Goal: Feedback & Contribution: Contribute content

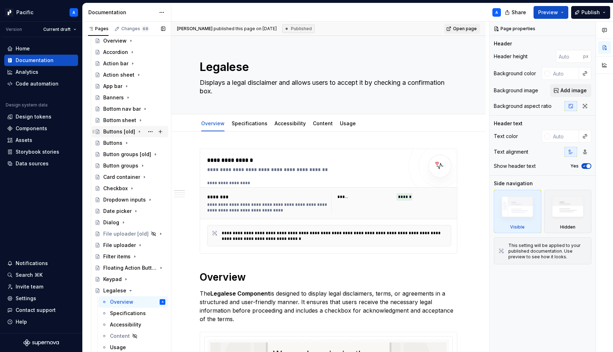
scroll to position [70, 0]
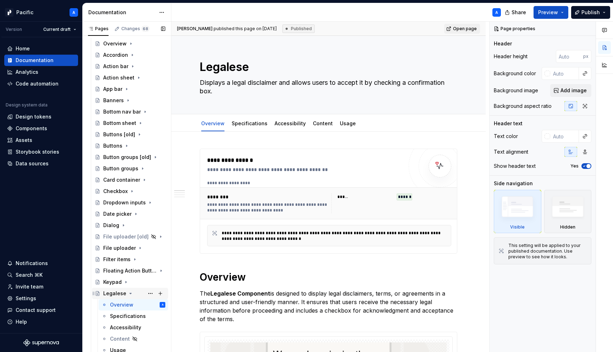
click at [129, 291] on icon "Page tree" at bounding box center [131, 294] width 6 height 6
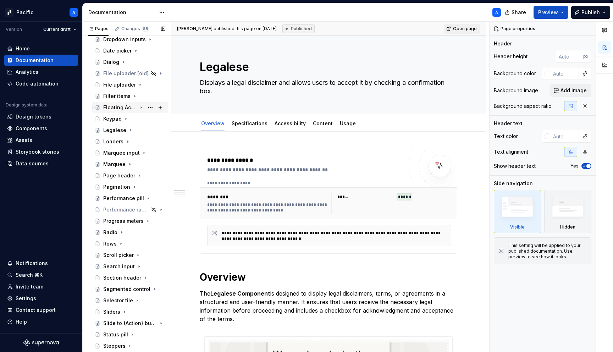
scroll to position [233, 0]
click at [110, 175] on div "Page header" at bounding box center [119, 176] width 32 height 7
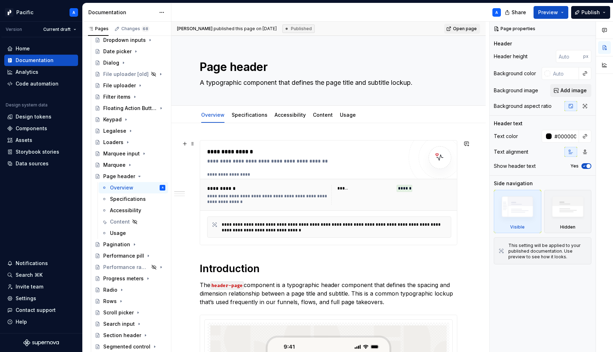
click at [292, 226] on div "**********" at bounding box center [336, 227] width 228 height 11
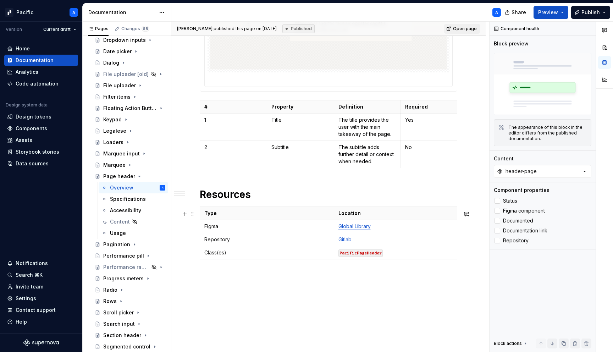
scroll to position [624, 0]
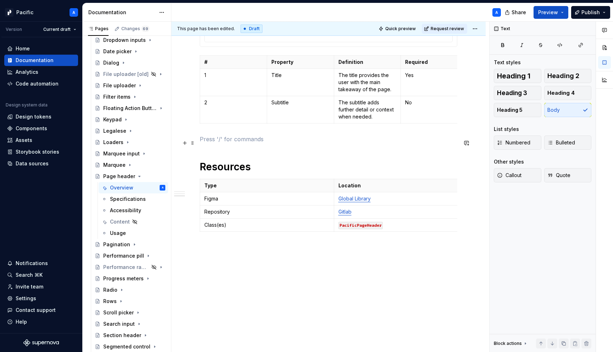
click at [206, 139] on p at bounding box center [329, 139] width 258 height 9
click at [128, 166] on icon "Page tree" at bounding box center [130, 165] width 6 height 6
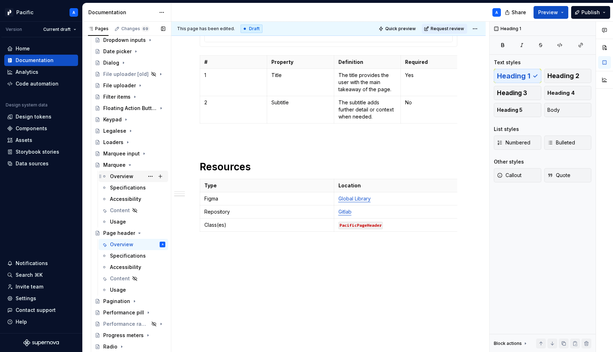
click at [120, 176] on div "Overview" at bounding box center [121, 176] width 23 height 7
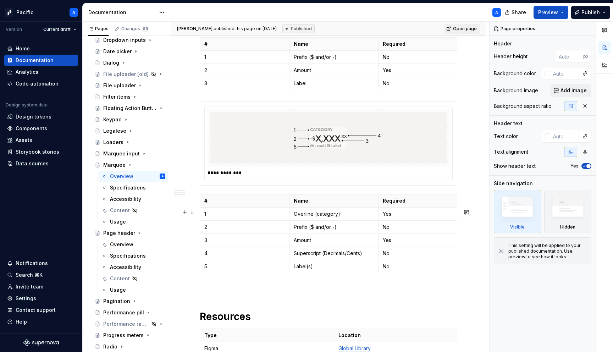
scroll to position [1625, 0]
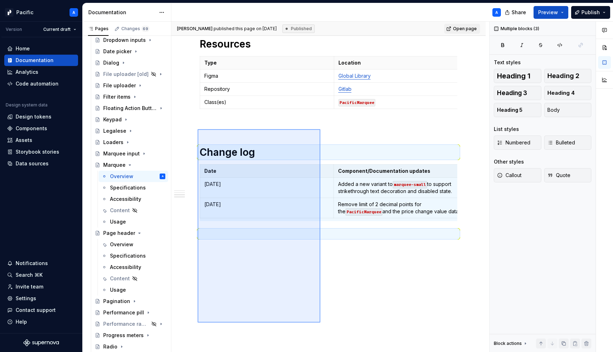
drag, startPoint x: 198, startPoint y: 129, endPoint x: 322, endPoint y: 321, distance: 228.5
click at [322, 321] on div "**********" at bounding box center [330, 187] width 318 height 331
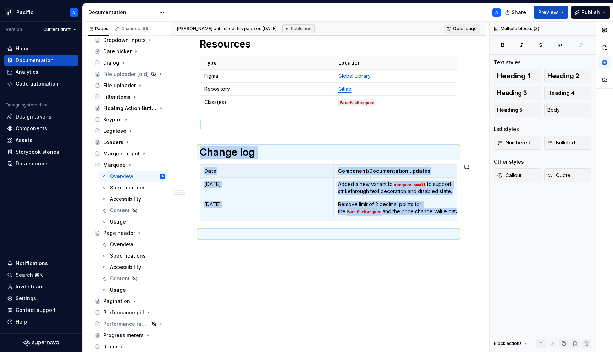
copy div "Change log Date Component/Documentation updates [DATE] Added a new variant to m…"
click at [119, 246] on div "Overview" at bounding box center [121, 244] width 23 height 7
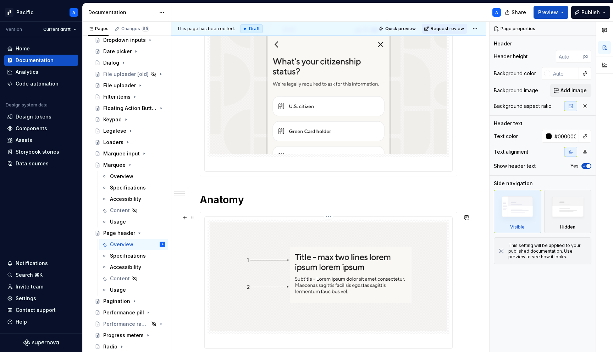
scroll to position [641, 0]
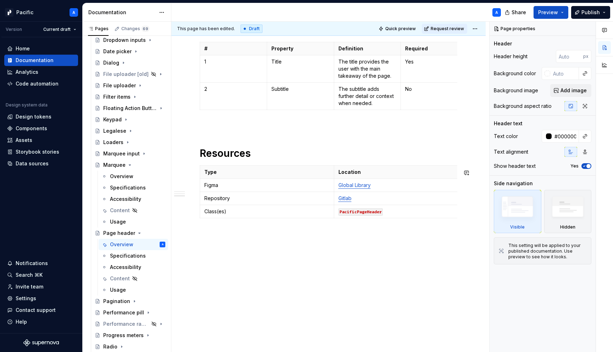
type textarea "*"
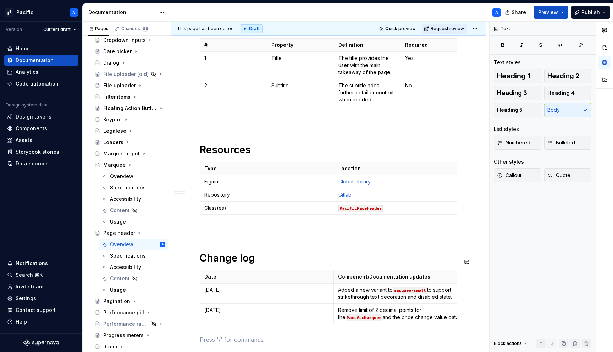
scroll to position [743, 0]
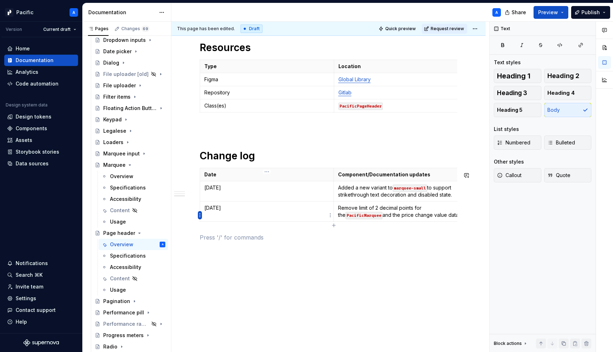
click at [198, 217] on html "Pacific A Version Current draft Home Documentation Analytics Code automation De…" at bounding box center [306, 176] width 613 height 352
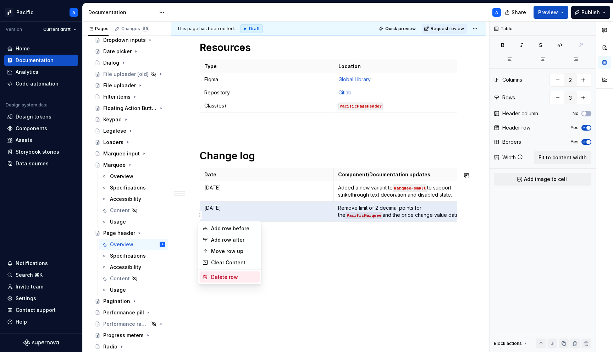
click at [246, 275] on div "Delete row" at bounding box center [234, 277] width 46 height 7
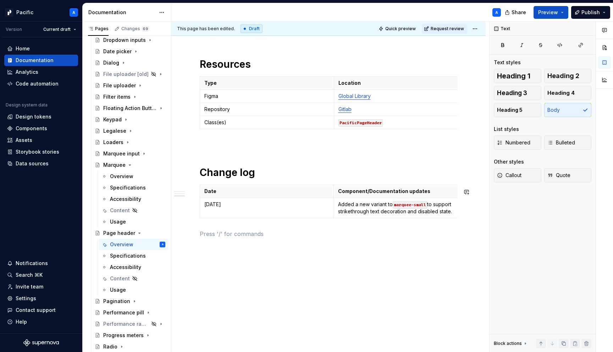
scroll to position [730, 0]
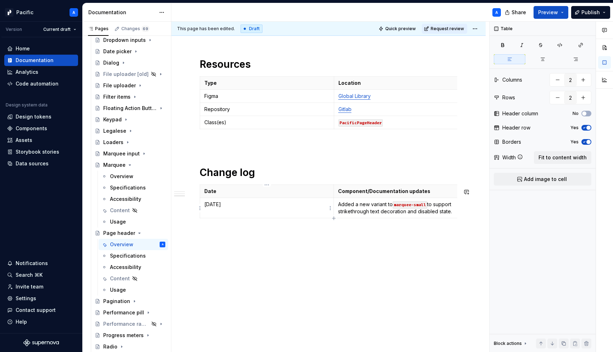
click at [219, 206] on p "[DATE]" at bounding box center [266, 204] width 125 height 7
drag, startPoint x: 220, startPoint y: 206, endPoint x: 202, endPoint y: 203, distance: 18.2
click at [202, 203] on td "[DATE]" at bounding box center [267, 208] width 134 height 20
drag, startPoint x: 339, startPoint y: 204, endPoint x: 443, endPoint y: 214, distance: 104.5
click at [443, 214] on p "Added a new variant to marquee-small to support strikethrough text decoration a…" at bounding box center [400, 208] width 125 height 14
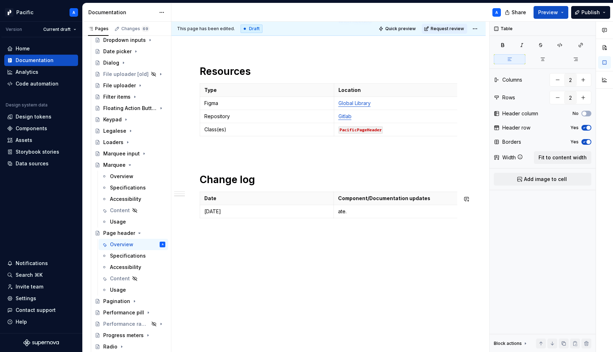
scroll to position [723, 0]
click at [390, 212] on p "Added support for onDark text color." at bounding box center [400, 211] width 125 height 7
click at [433, 201] on button "button" at bounding box center [437, 199] width 10 height 10
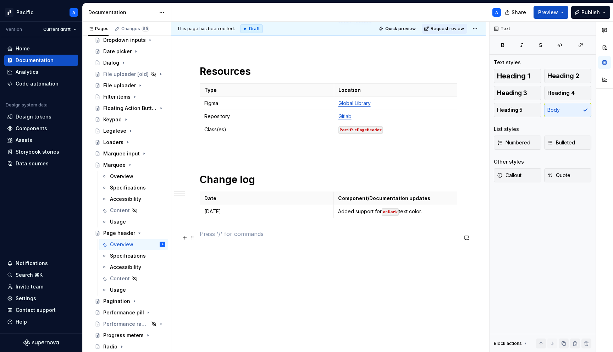
click at [419, 237] on p at bounding box center [329, 234] width 258 height 9
click at [45, 166] on div "Data sources" at bounding box center [32, 163] width 33 height 7
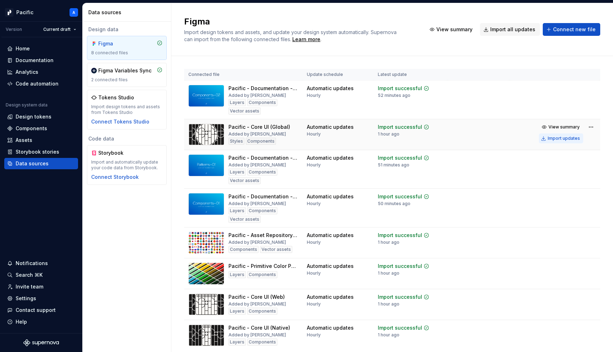
click at [571, 140] on div "Import updates" at bounding box center [564, 139] width 32 height 6
click at [50, 60] on div "Documentation" at bounding box center [35, 60] width 38 height 7
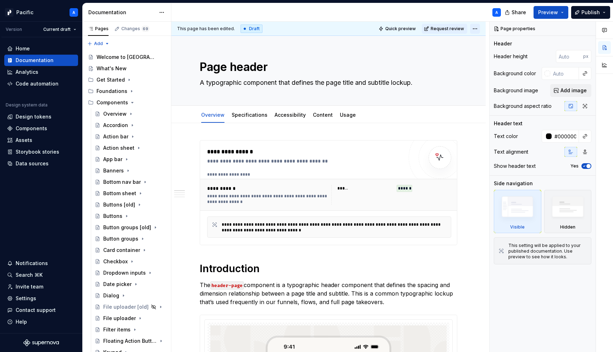
click at [481, 26] on html "Pacific A Version Current draft Home Documentation Analytics Code automation De…" at bounding box center [306, 176] width 613 height 352
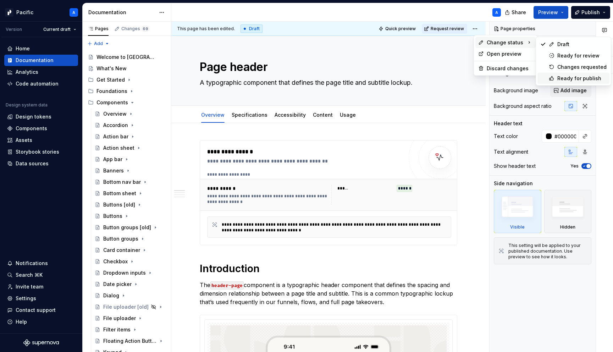
click at [574, 75] on div "Ready for publish" at bounding box center [582, 78] width 49 height 7
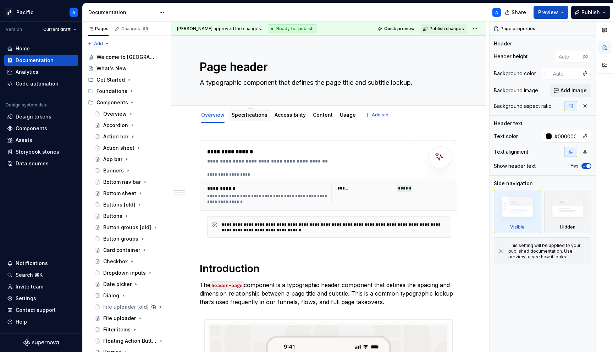
click at [256, 115] on link "Specifications" at bounding box center [250, 115] width 36 height 6
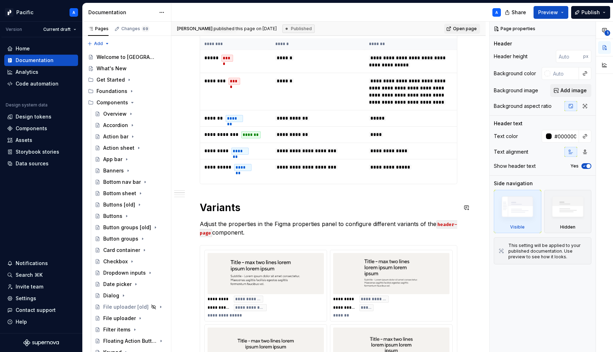
scroll to position [295, 0]
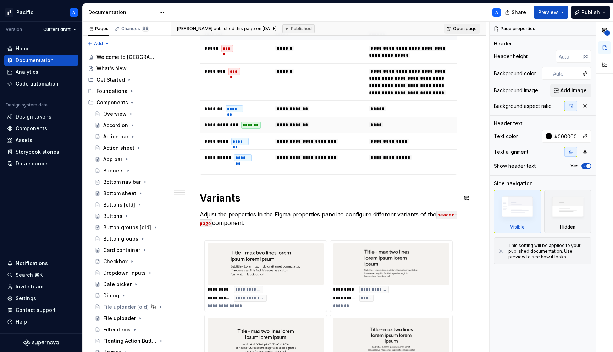
click at [275, 127] on span "**********" at bounding box center [292, 124] width 34 height 5
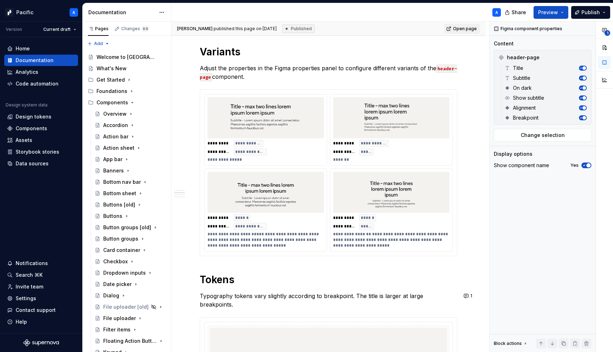
scroll to position [450, 0]
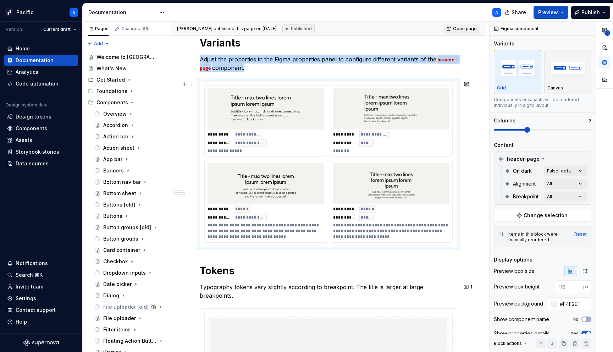
click at [278, 152] on div "**********" at bounding box center [267, 151] width 118 height 6
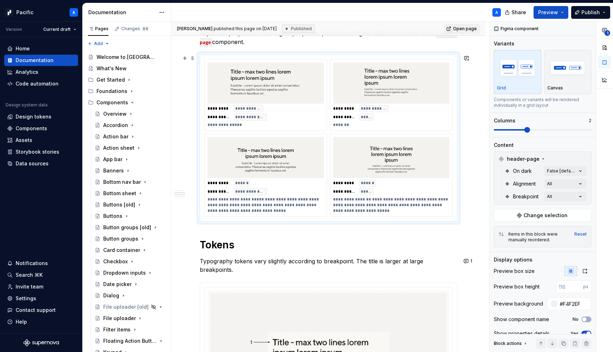
scroll to position [477, 0]
click at [278, 204] on div "**********" at bounding box center [267, 204] width 118 height 17
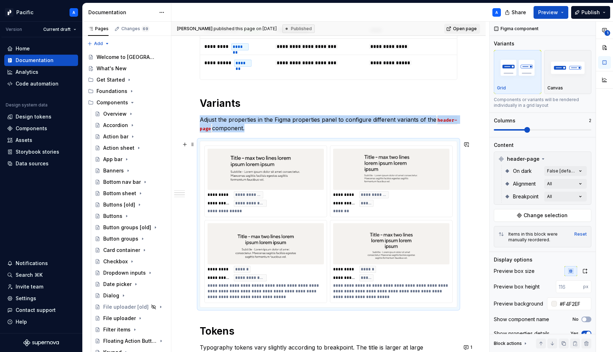
scroll to position [385, 0]
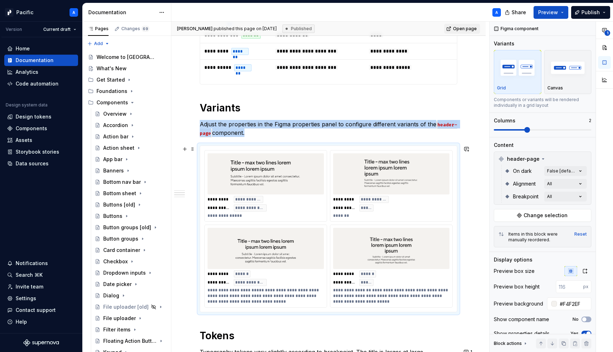
click at [333, 196] on div "**********" at bounding box center [391, 186] width 122 height 71
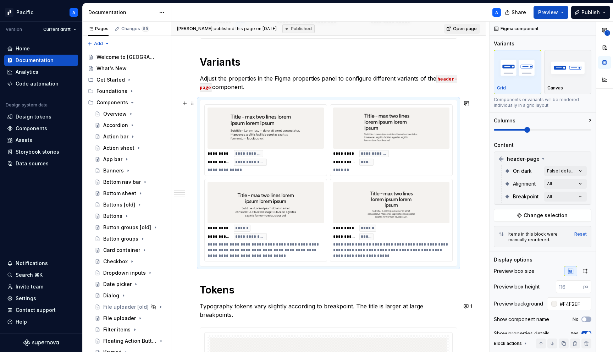
scroll to position [442, 0]
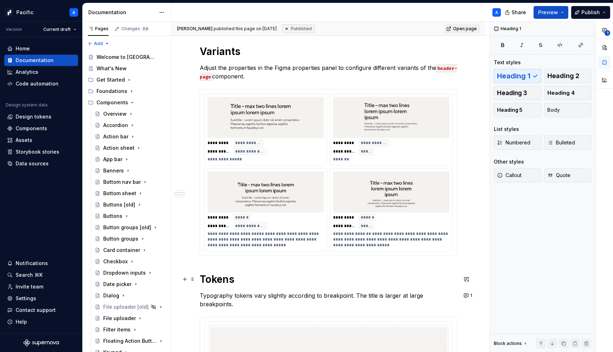
click at [200, 277] on h1 "Tokens" at bounding box center [329, 279] width 258 height 13
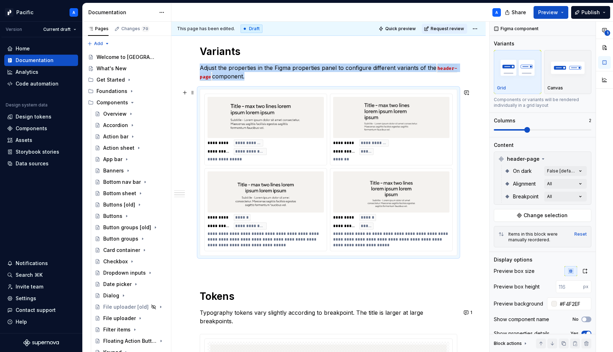
click at [215, 256] on div "**********" at bounding box center [329, 172] width 258 height 167
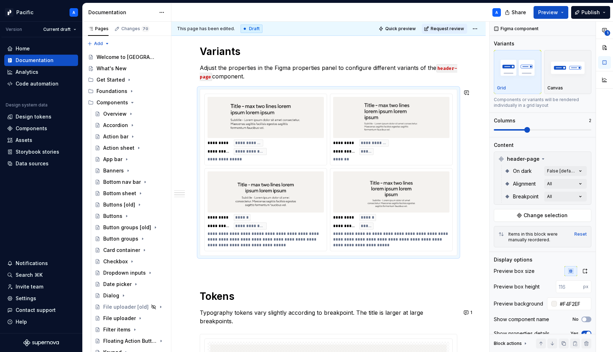
click at [215, 266] on p at bounding box center [329, 268] width 258 height 9
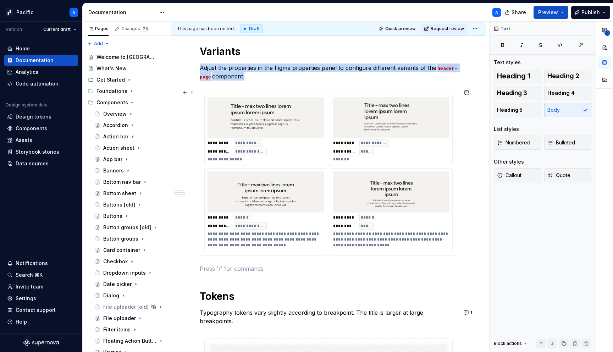
click at [275, 195] on img at bounding box center [265, 191] width 111 height 35
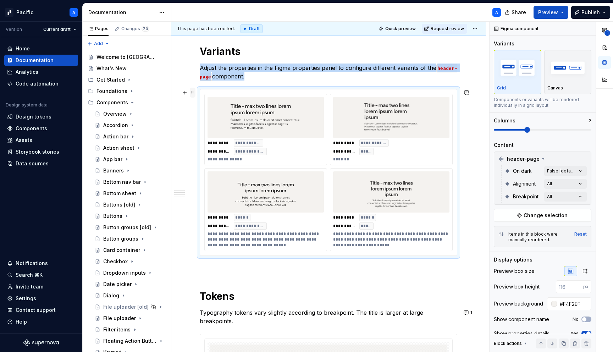
click at [192, 93] on span at bounding box center [193, 93] width 6 height 10
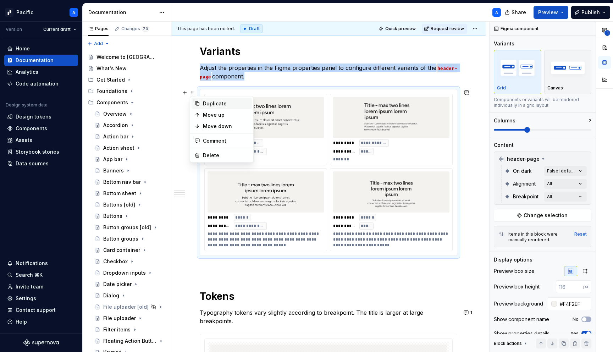
click at [218, 103] on div "Duplicate" at bounding box center [226, 103] width 46 height 7
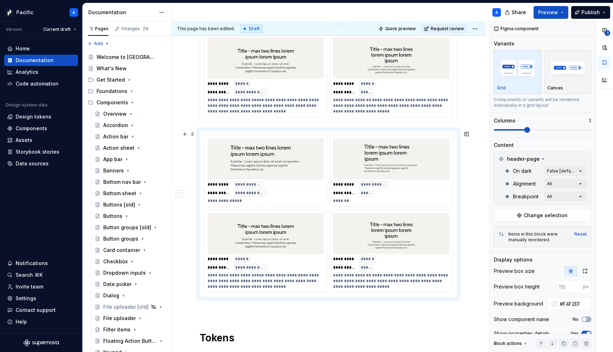
scroll to position [597, 0]
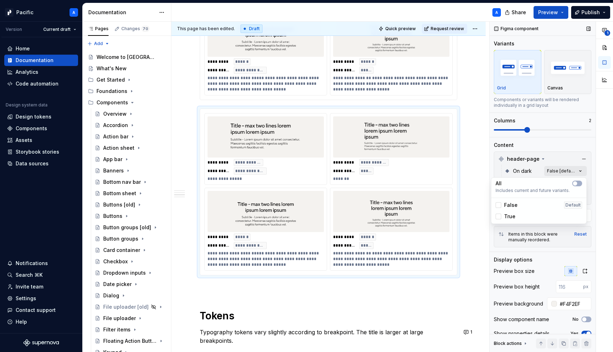
click at [565, 173] on div "**********" at bounding box center [552, 187] width 124 height 331
click at [499, 217] on div at bounding box center [499, 217] width 6 height 6
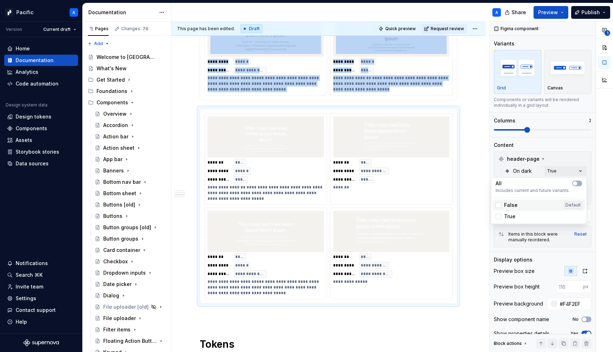
type textarea "*"
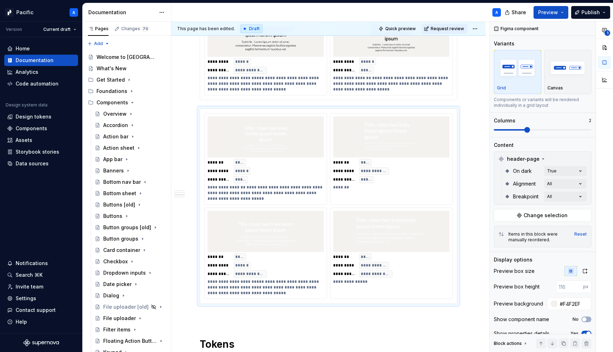
click at [566, 301] on div "**********" at bounding box center [552, 187] width 124 height 331
click at [566, 301] on input "#F4F2EF" at bounding box center [574, 303] width 34 height 13
paste input "005471"
type input "#005471"
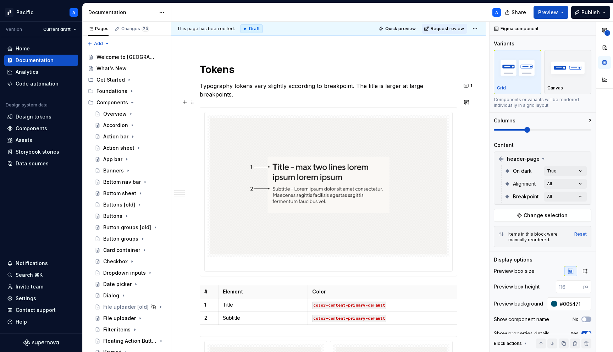
scroll to position [892, 0]
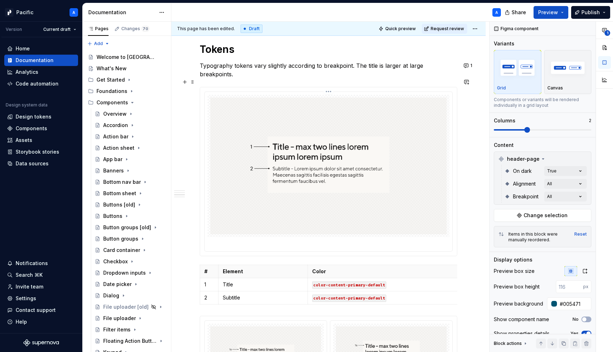
click at [377, 239] on div at bounding box center [329, 244] width 242 height 10
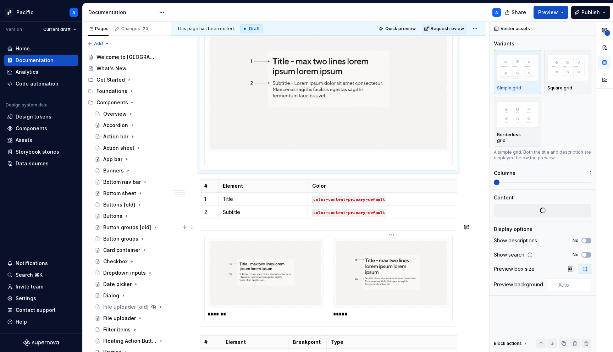
scroll to position [978, 0]
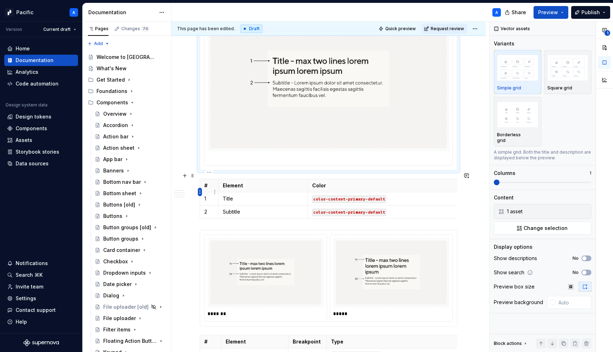
click at [200, 190] on html "Pacific A Version Current draft Home Documentation Analytics Code automation De…" at bounding box center [306, 176] width 613 height 352
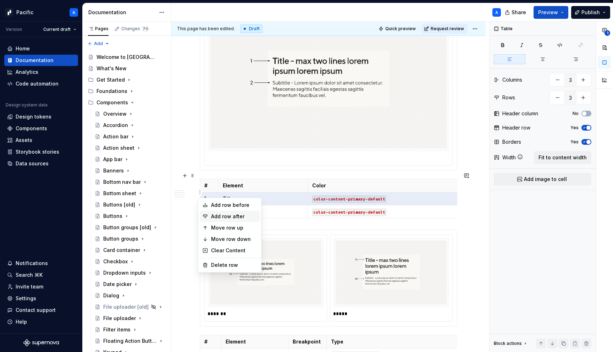
click at [247, 217] on div "Add row after" at bounding box center [234, 216] width 46 height 7
type input "4"
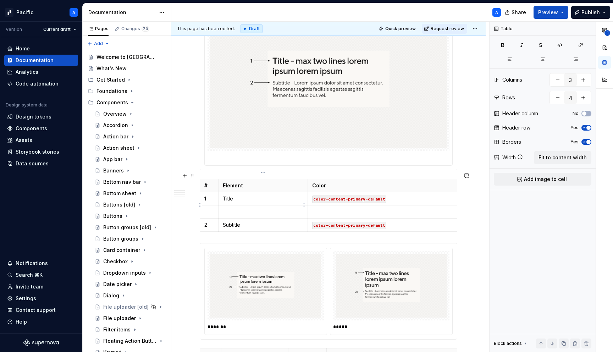
click at [253, 208] on p at bounding box center [263, 211] width 81 height 7
click at [208, 208] on p at bounding box center [209, 211] width 10 height 7
click at [236, 208] on p at bounding box center [263, 211] width 81 height 7
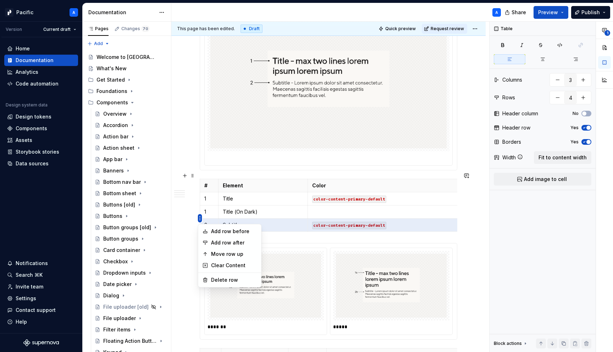
click at [200, 219] on html "Pacific A Version Current draft Home Documentation Analytics Code automation De…" at bounding box center [306, 176] width 613 height 352
click at [244, 242] on div "Add row after" at bounding box center [234, 242] width 46 height 7
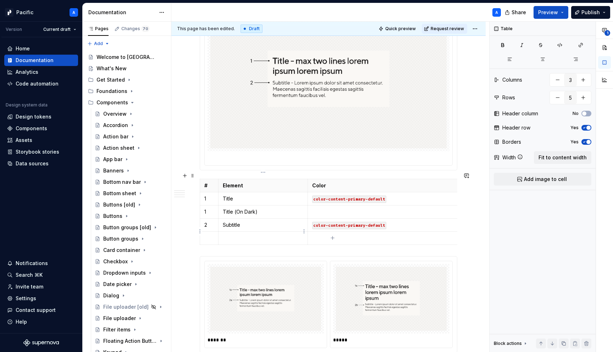
click at [254, 235] on p at bounding box center [263, 238] width 81 height 7
click at [207, 235] on p at bounding box center [209, 238] width 10 height 7
click at [238, 235] on p at bounding box center [263, 238] width 81 height 7
click at [206, 235] on p "3" at bounding box center [209, 238] width 10 height 7
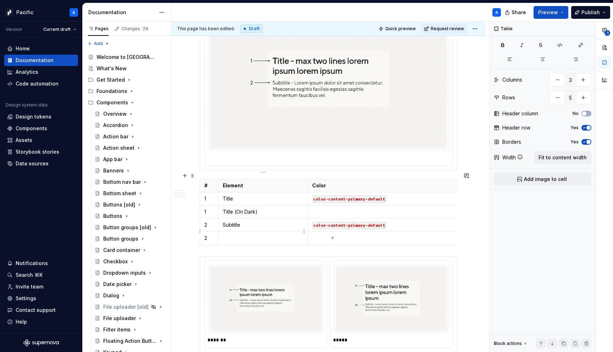
click at [232, 235] on td at bounding box center [262, 237] width 89 height 13
drag, startPoint x: 242, startPoint y: 231, endPoint x: 276, endPoint y: 231, distance: 33.7
click at [276, 235] on p "Subtitle (On Dark)" at bounding box center [263, 238] width 81 height 7
drag, startPoint x: 234, startPoint y: 205, endPoint x: 277, endPoint y: 208, distance: 43.4
click at [277, 208] on p "Title (On Dark)" at bounding box center [263, 211] width 81 height 7
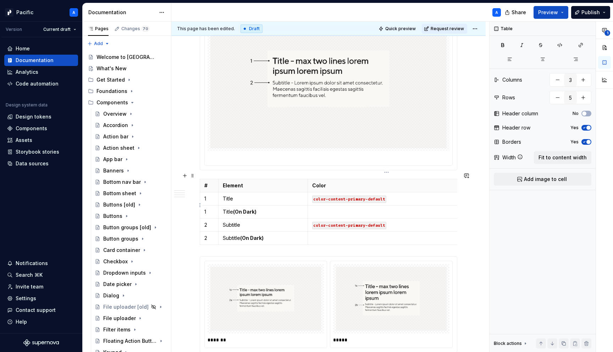
click at [326, 208] on p at bounding box center [386, 211] width 149 height 7
click at [343, 208] on p "color-content-onDark" at bounding box center [386, 211] width 149 height 7
click at [338, 235] on p at bounding box center [386, 238] width 149 height 7
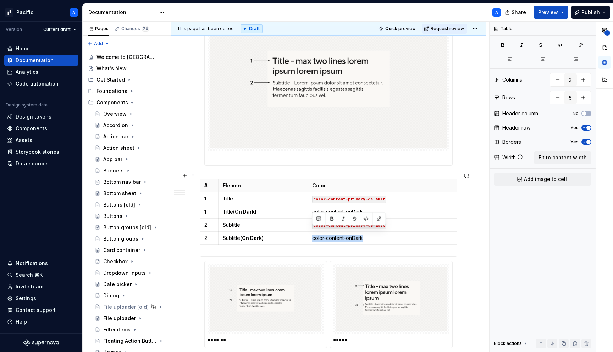
drag, startPoint x: 371, startPoint y: 231, endPoint x: 317, endPoint y: 225, distance: 54.3
click at [317, 231] on td "color-content-onDark" at bounding box center [387, 237] width 158 height 13
click at [368, 221] on button "button" at bounding box center [366, 219] width 10 height 10
drag, startPoint x: 368, startPoint y: 205, endPoint x: 312, endPoint y: 206, distance: 55.4
click at [312, 208] on p "color-content-onDark" at bounding box center [386, 211] width 149 height 7
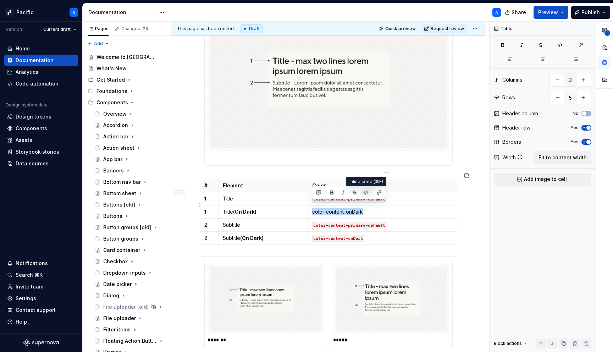
click at [369, 193] on button "button" at bounding box center [366, 193] width 10 height 10
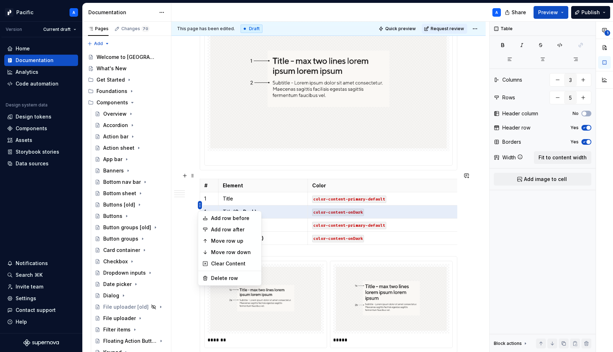
click at [201, 215] on body "Pacific A Version Current draft Home Documentation Analytics Code automation De…" at bounding box center [306, 176] width 613 height 352
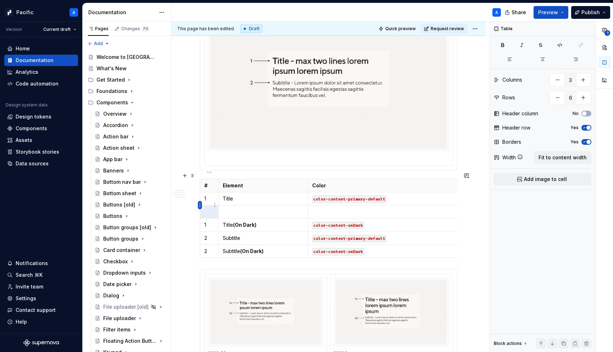
click at [201, 206] on html "Pacific A Version Current draft Home Documentation Analytics Code automation De…" at bounding box center [306, 176] width 613 height 352
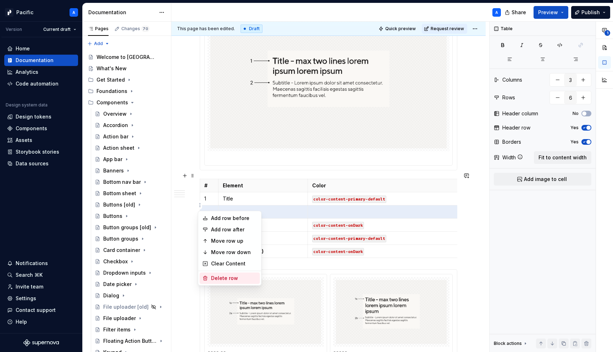
click at [245, 277] on div "Delete row" at bounding box center [234, 278] width 46 height 7
type input "5"
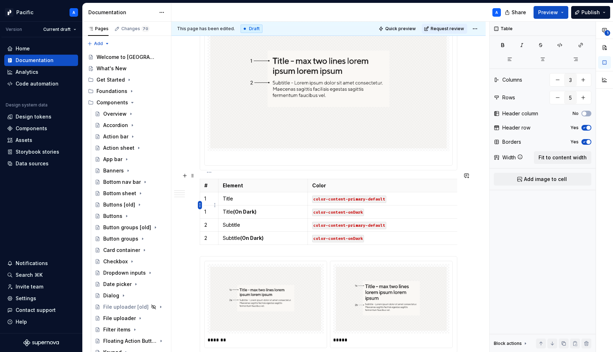
click at [199, 206] on html "Pacific A Version Current draft Home Documentation Analytics Code automation De…" at bounding box center [306, 176] width 613 height 352
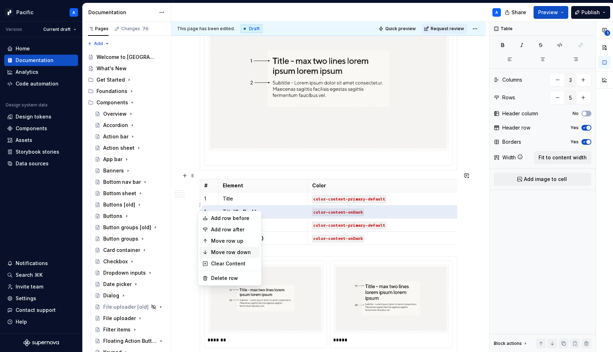
click at [245, 250] on div "Move row down" at bounding box center [234, 252] width 46 height 7
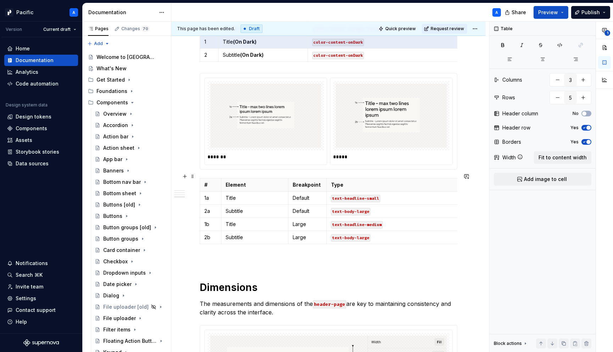
scroll to position [1165, 0]
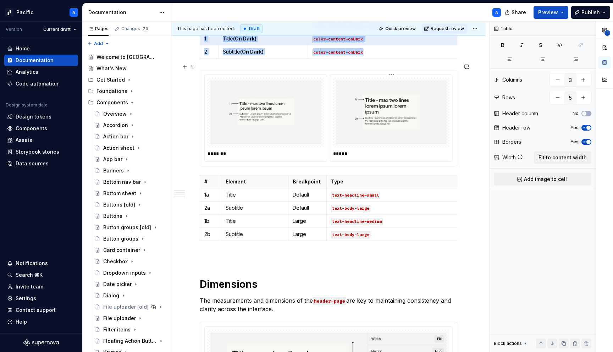
click at [428, 131] on img at bounding box center [391, 113] width 111 height 64
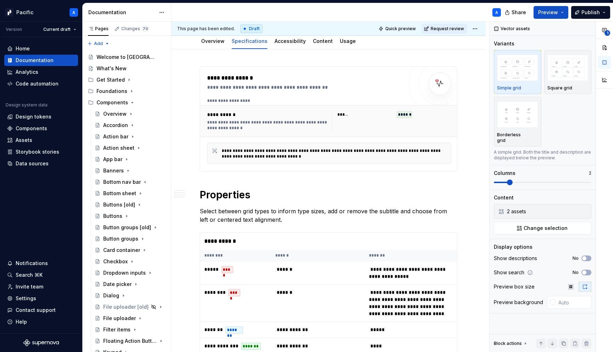
scroll to position [0, 0]
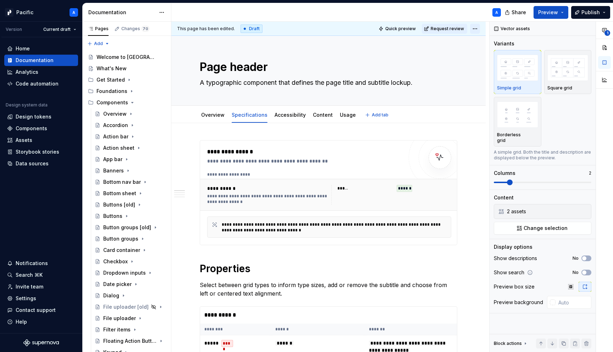
click at [482, 27] on html "Pacific A Version Current draft Home Documentation Analytics Code automation De…" at bounding box center [306, 176] width 613 height 352
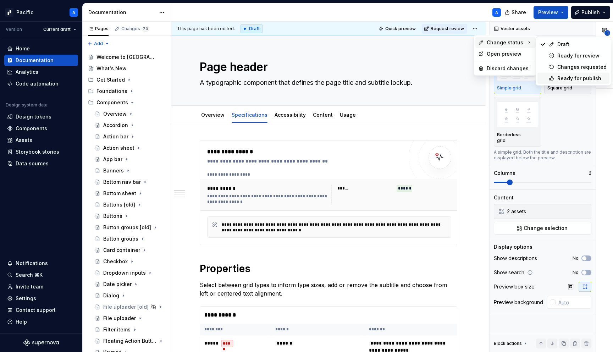
click at [556, 78] on div "Ready for publish" at bounding box center [574, 78] width 72 height 11
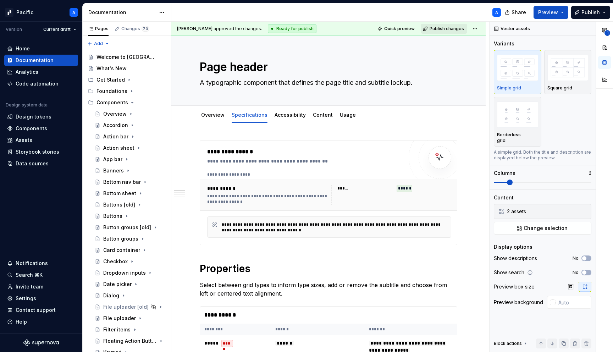
click at [444, 32] on button "Publish changes" at bounding box center [444, 29] width 46 height 10
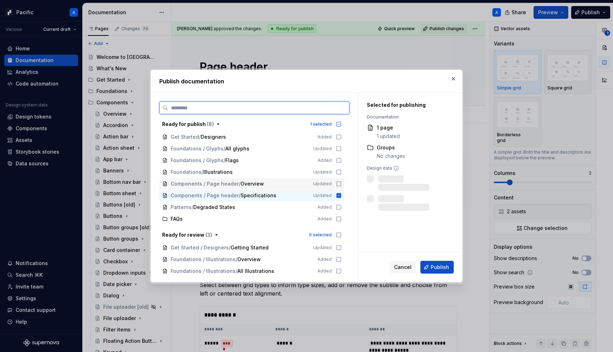
click at [298, 188] on div "Components / Page header / Overview Updated" at bounding box center [251, 183] width 185 height 11
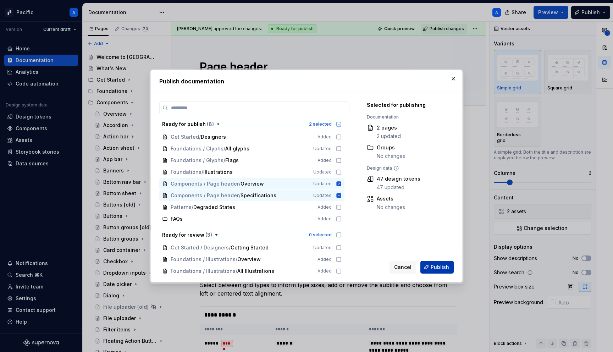
click at [429, 267] on button "Publish" at bounding box center [437, 267] width 33 height 13
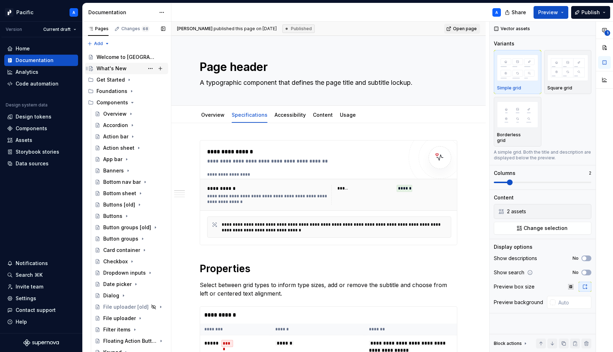
click at [117, 69] on div "What's New" at bounding box center [112, 68] width 30 height 7
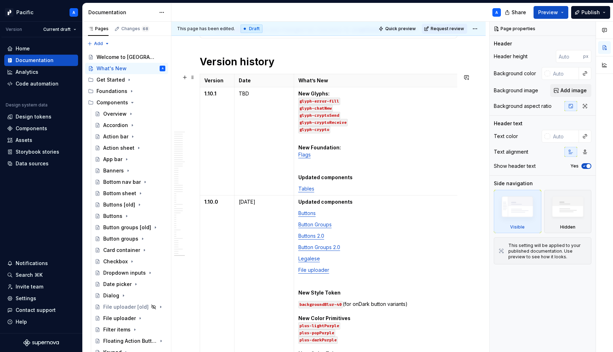
scroll to position [439, 0]
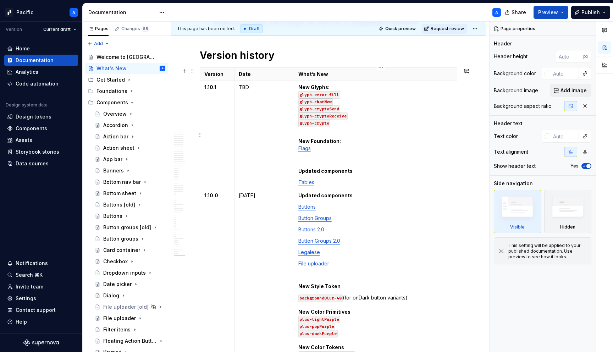
type textarea "*"
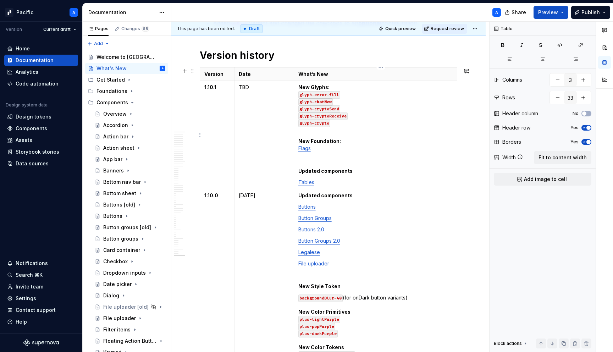
click at [323, 184] on p "Tables" at bounding box center [381, 182] width 165 height 7
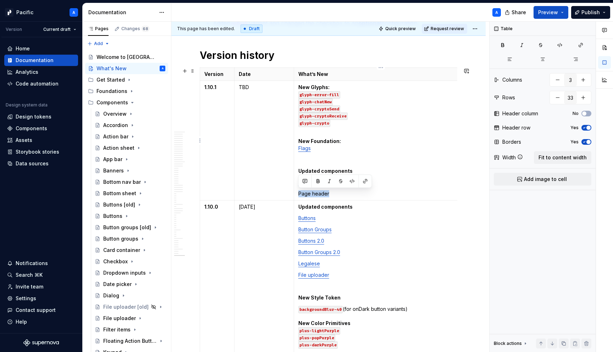
drag, startPoint x: 341, startPoint y: 193, endPoint x: 298, endPoint y: 191, distance: 42.6
click at [299, 191] on p "Page header" at bounding box center [381, 193] width 165 height 7
click at [365, 181] on button "button" at bounding box center [366, 181] width 10 height 10
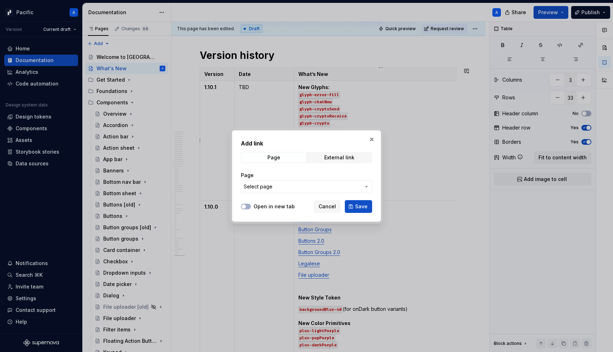
click at [343, 183] on span "Select page" at bounding box center [302, 186] width 117 height 7
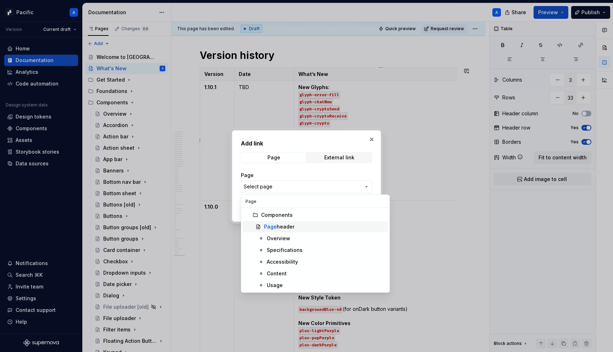
type input "Page"
click at [284, 228] on div "Page header" at bounding box center [279, 226] width 31 height 7
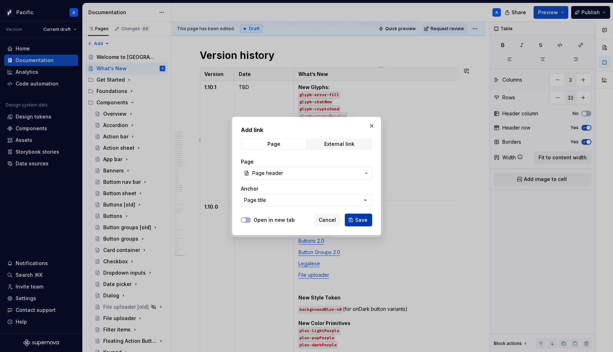
click at [370, 220] on button "Save" at bounding box center [358, 220] width 27 height 13
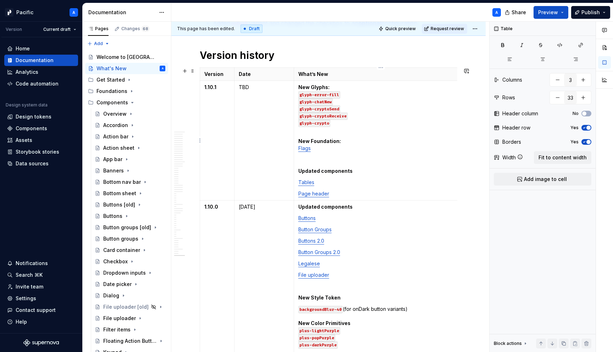
click at [400, 188] on td "New Glyphs: glyph-error-fill glyph-chatNew glyph-cryptoSend glyph-cryptoReceive…" at bounding box center [381, 141] width 174 height 120
click at [326, 184] on p "Tables" at bounding box center [381, 182] width 165 height 7
click at [315, 162] on p at bounding box center [381, 159] width 165 height 7
click at [343, 141] on p "New Foundation: Flags" at bounding box center [381, 145] width 165 height 14
click at [335, 89] on p "New Glyphs: glyph-error-fill glyph-chatNew glyph-cryptoSend glyph-cryptoReceive…" at bounding box center [381, 109] width 165 height 50
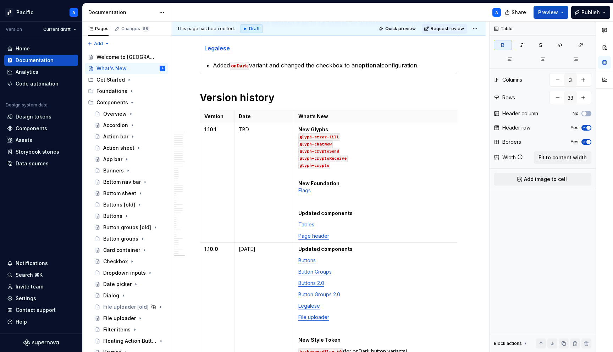
scroll to position [0, 0]
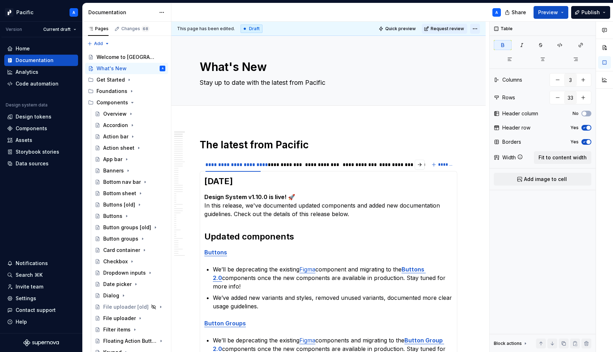
click at [475, 29] on html "Pacific A Version Current draft Home Documentation Analytics Code automation De…" at bounding box center [306, 176] width 613 height 352
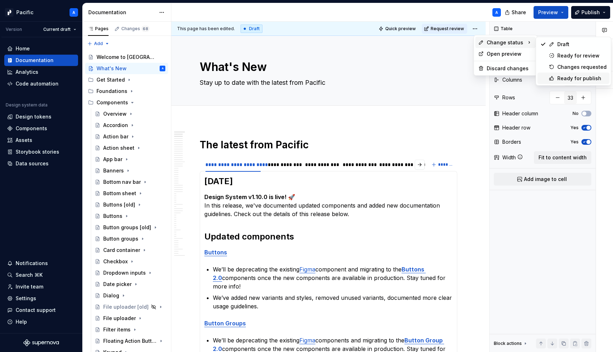
click at [569, 78] on div "Ready for publish" at bounding box center [582, 78] width 49 height 7
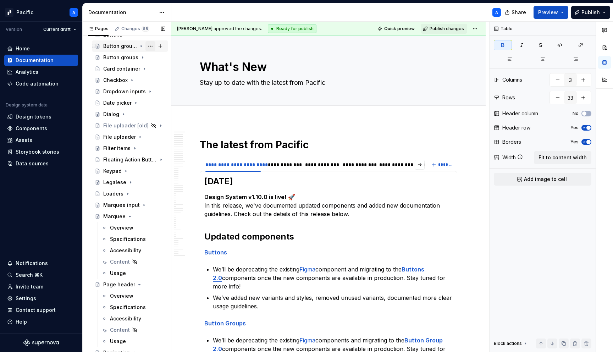
scroll to position [187, 0]
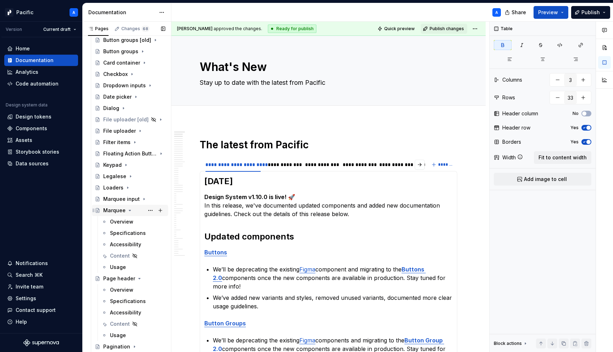
click at [130, 211] on icon "Page tree" at bounding box center [130, 211] width 6 height 6
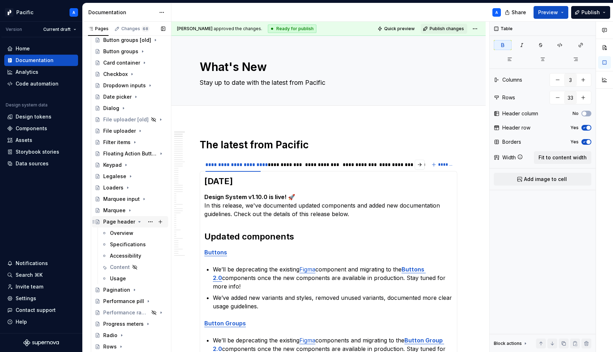
click at [139, 221] on icon "Page tree" at bounding box center [140, 221] width 2 height 1
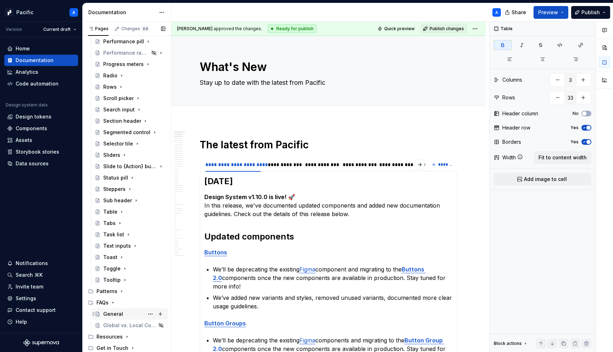
click at [126, 313] on div "General" at bounding box center [134, 314] width 62 height 10
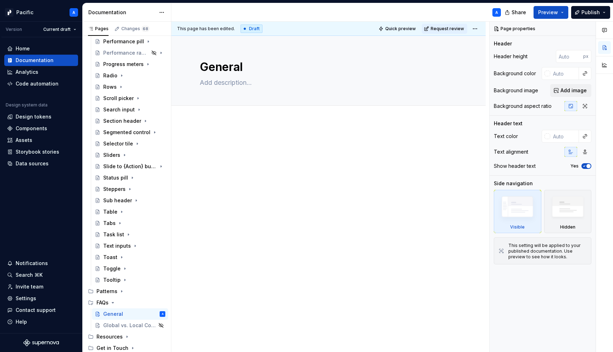
click at [253, 224] on div at bounding box center [328, 200] width 314 height 158
click at [250, 64] on textarea "General" at bounding box center [327, 67] width 258 height 17
type textarea "*"
type textarea "General"
type textarea "*"
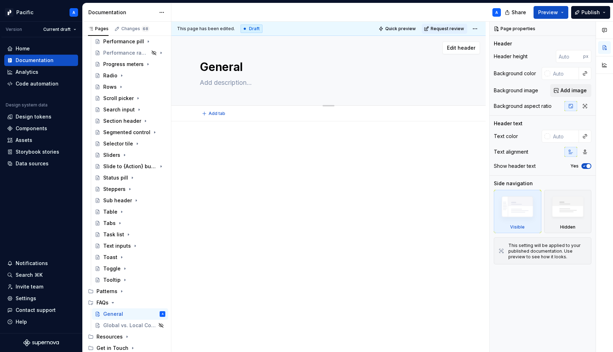
type textarea "General F"
type textarea "*"
type textarea "F"
type textarea "*"
type textarea "Fr"
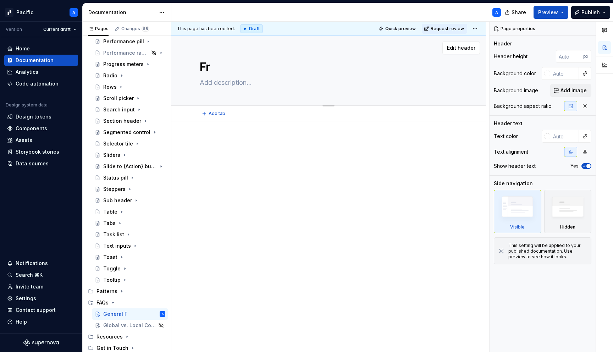
type textarea "*"
type textarea "Fre"
type textarea "*"
type textarea "Freq"
type textarea "*"
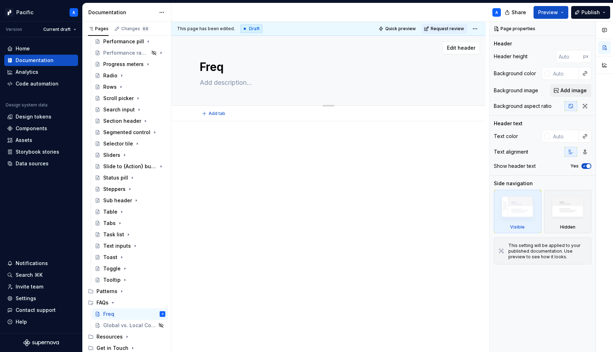
type textarea "Frequ"
type textarea "*"
type textarea "Freque"
type textarea "*"
type textarea "Frequen"
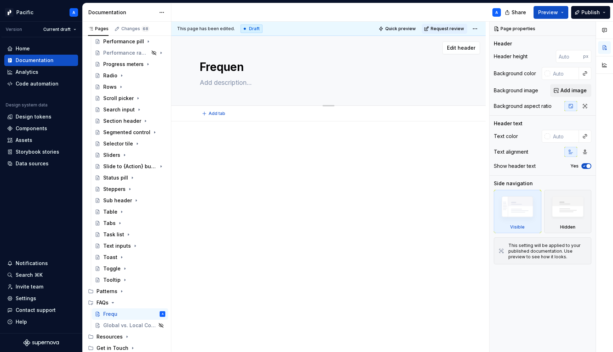
type textarea "*"
type textarea "Frequenc"
type textarea "*"
type textarea "Frequen"
type textarea "*"
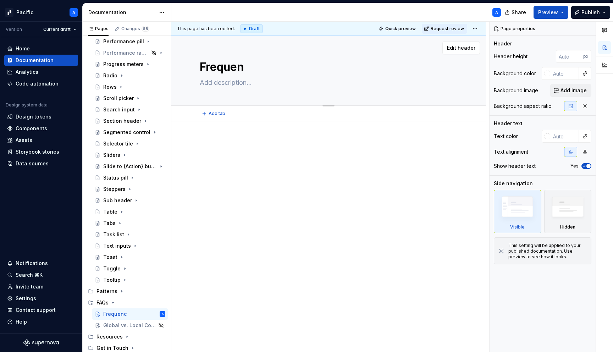
type textarea "Frequent"
type textarea "*"
type textarea "Frequentl"
type textarea "*"
type textarea "Frequently"
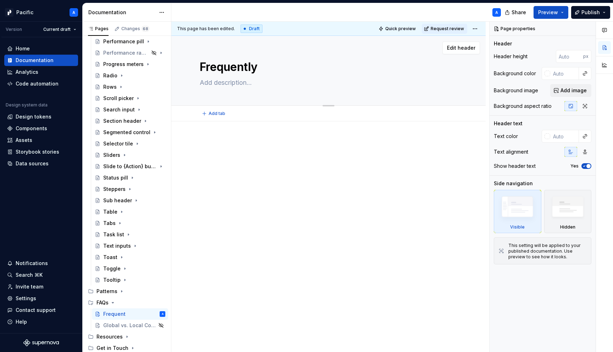
type textarea "*"
type textarea "Frequently"
type textarea "*"
type textarea "Frequently A"
type textarea "*"
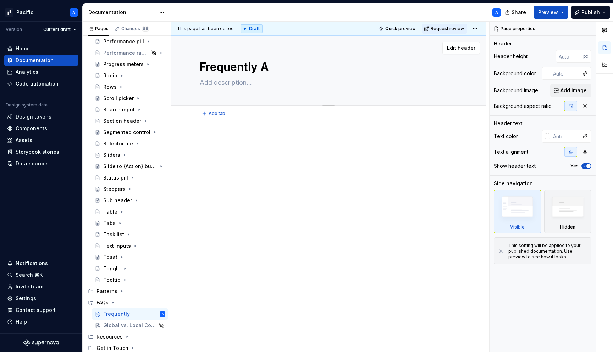
type textarea "Frequently As"
type textarea "*"
type textarea "Frequently Ask"
type textarea "*"
type textarea "Frequently Aske"
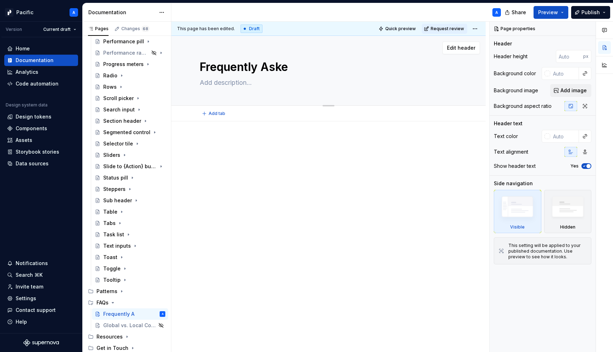
type textarea "*"
type textarea "Frequently Asked"
type textarea "*"
type textarea "Frequently Asked"
type textarea "*"
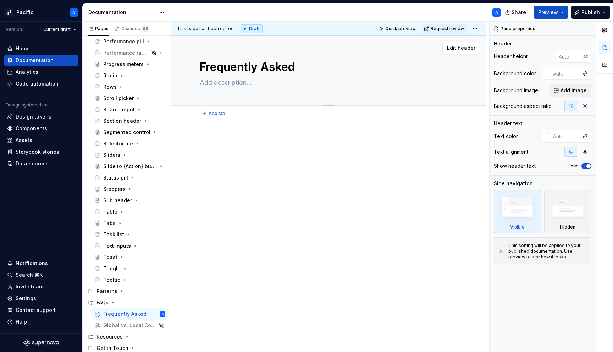
type textarea "Frequently Asked Q"
type textarea "*"
type textarea "Frequently Asked Qu"
type textarea "*"
type textarea "Frequently Asked Que"
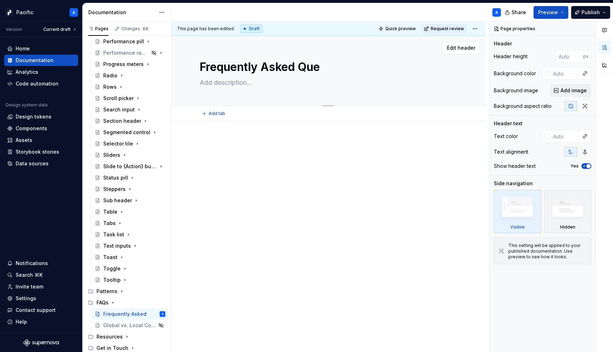
type textarea "*"
type textarea "Frequently Asked Quet"
type textarea "*"
type textarea "Frequently Asked Quets"
type textarea "*"
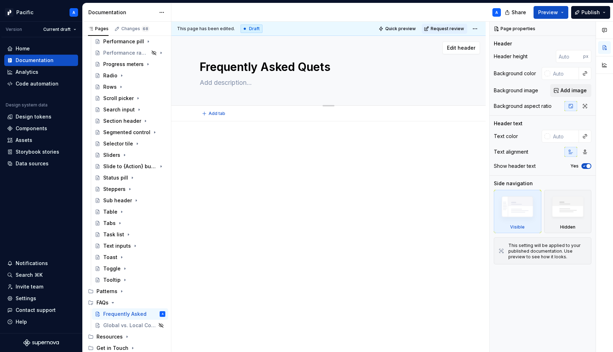
type textarea "Frequently Asked Quetsi"
type textarea "*"
type textarea "Frequently Asked Quetsio"
type textarea "*"
type textarea "Frequently Asked [PERSON_NAME]"
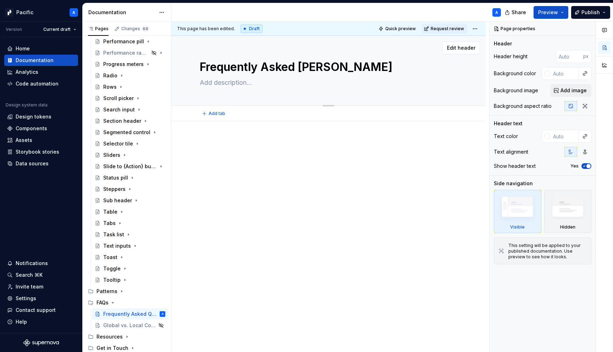
type textarea "*"
type textarea "Frequently Asked Quetsions"
type textarea "*"
type textarea "Frequently Asked [PERSON_NAME]"
type textarea "*"
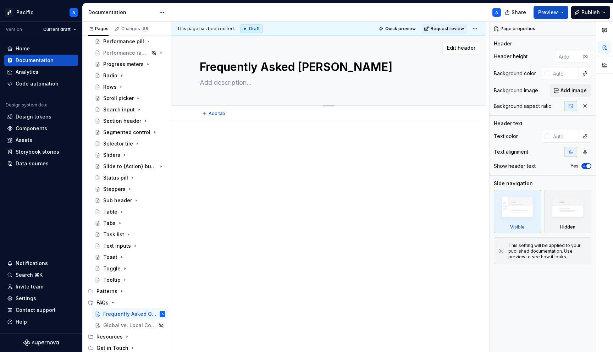
type textarea "Frequently Asked Quetsio"
type textarea "*"
type textarea "Frequently Asked Quetsi"
type textarea "*"
type textarea "Frequently Asked Quets"
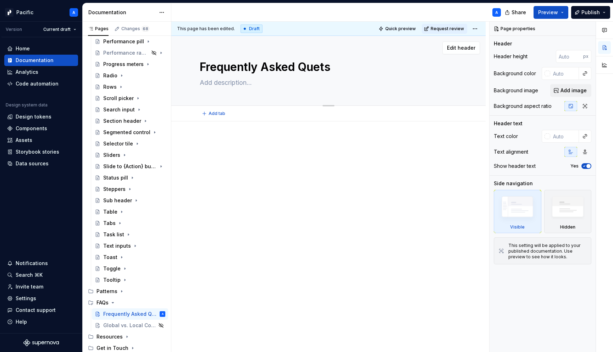
type textarea "*"
type textarea "Frequently Asked Quet"
type textarea "*"
type textarea "Frequently Asked Que"
type textarea "*"
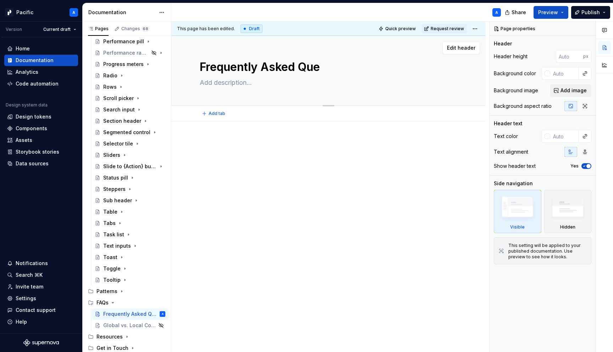
type textarea "Frequently Asked Ques"
type textarea "*"
type textarea "Frequently Asked Quest"
type textarea "*"
type textarea "Frequently Asked Questi"
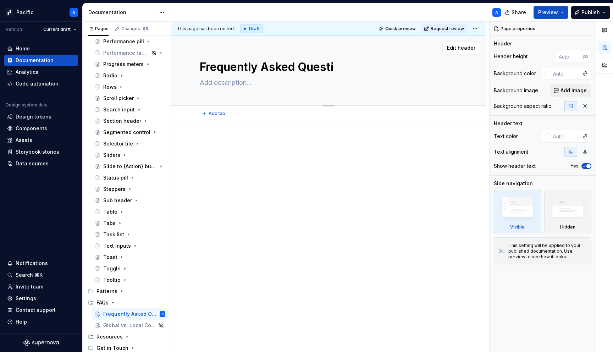
type textarea "*"
type textarea "Frequently Asked Questio"
type textarea "*"
type textarea "Frequently Asked Question"
type textarea "*"
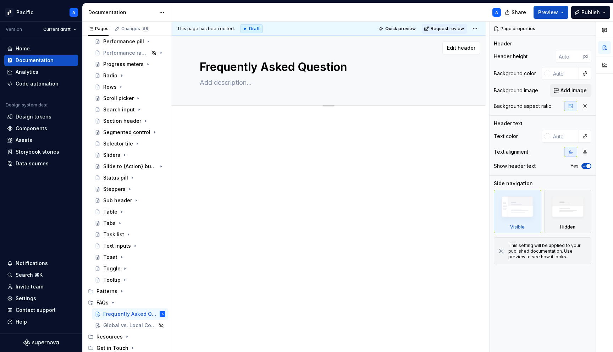
type textarea "Frequently Asked Questions"
type textarea "*"
type textarea "Frequently Asked Questions"
click at [304, 197] on div at bounding box center [328, 200] width 314 height 158
click at [234, 79] on textarea at bounding box center [327, 82] width 258 height 11
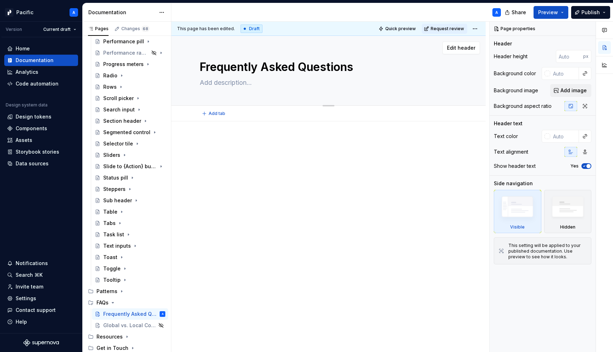
click at [278, 71] on textarea "Frequently Asked Questions" at bounding box center [327, 67] width 258 height 17
type textarea "*"
type textarea "F"
type textarea "*"
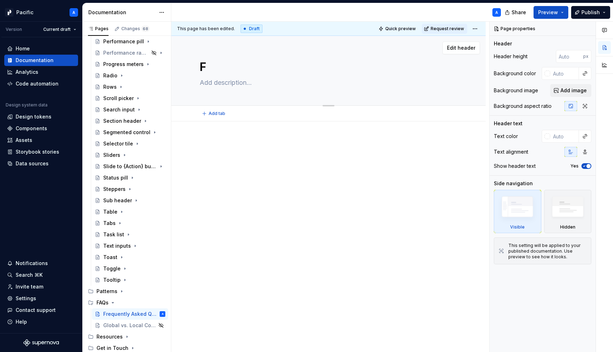
type textarea "FA"
type textarea "*"
type textarea "FAW"
type textarea "*"
type textarea "FA"
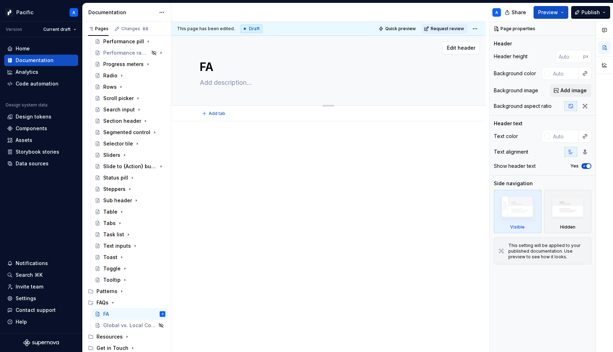
type textarea "*"
type textarea "FAQ"
type textarea "*"
type textarea "FAQs"
type textarea "*"
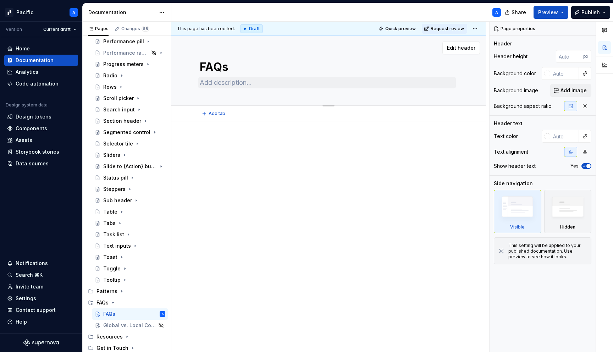
type textarea "FAQs"
click at [263, 85] on textarea at bounding box center [327, 82] width 258 height 11
type textarea "*"
type textarea "G"
type textarea "*"
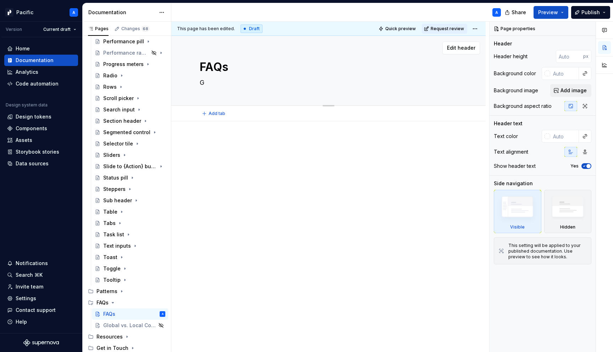
type textarea "Ge"
type textarea "*"
type textarea "Get"
type textarea "*"
type textarea "Get"
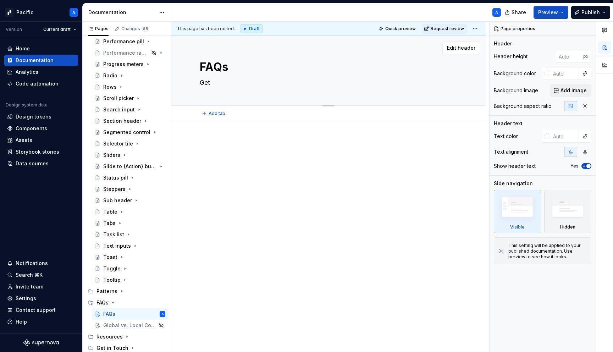
type textarea "*"
type textarea "Get q"
type textarea "*"
type textarea "Get qu"
type textarea "*"
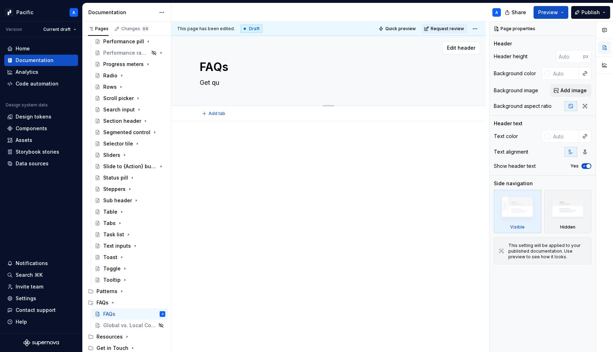
type textarea "Get qui"
type textarea "*"
type textarea "Get quic"
type textarea "*"
type textarea "Get quick"
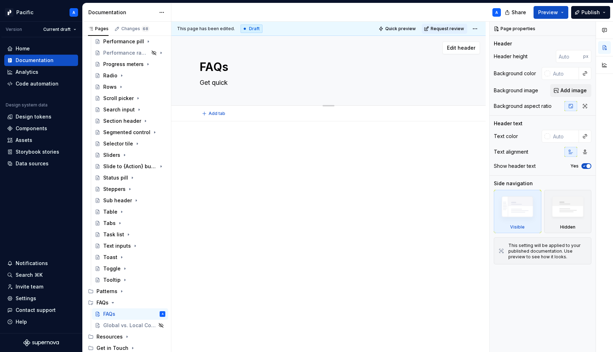
type textarea "*"
type textarea "Get quick"
type textarea "*"
type textarea "Get quick an"
type textarea "*"
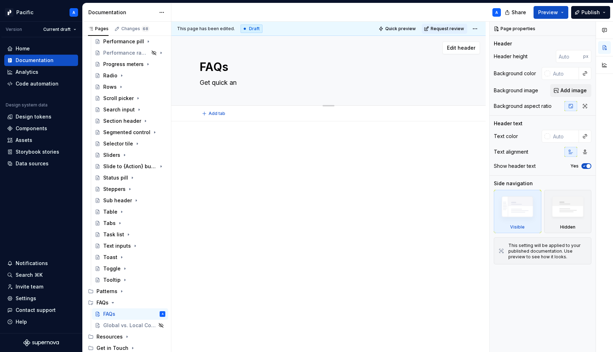
type textarea "Get quick ans"
type textarea "*"
type textarea "Get quick answ"
type textarea "*"
type textarea "Get quick answe"
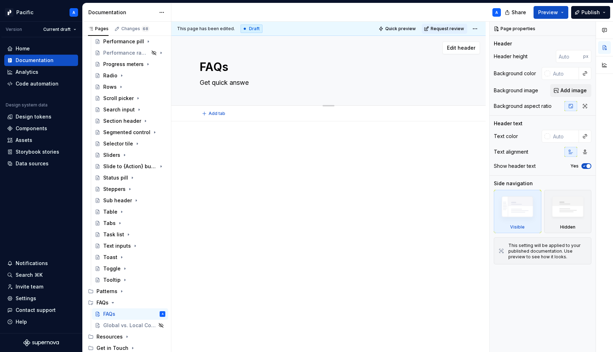
type textarea "*"
type textarea "Get quick answer"
type textarea "*"
type textarea "Get quick answers"
type textarea "*"
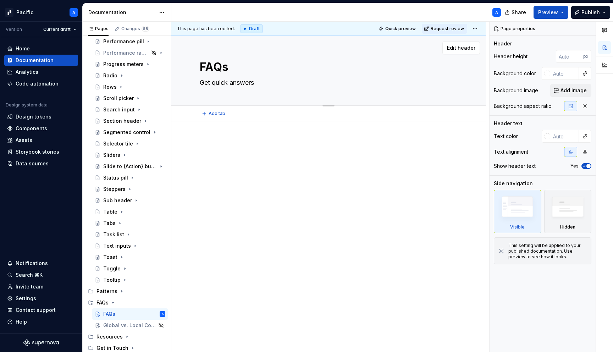
type textarea "Get quick answers"
type textarea "*"
type textarea "Get quick answers t"
type textarea "*"
type textarea "Get quick answers to"
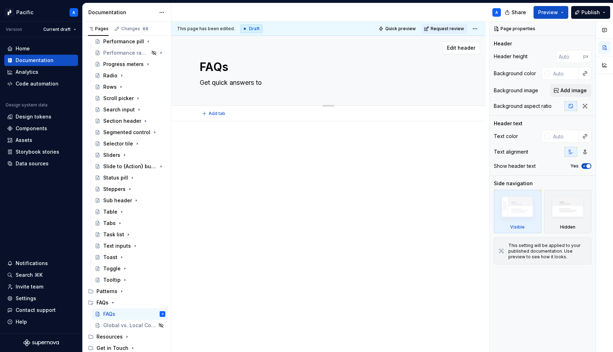
type textarea "*"
type textarea "Get quick answers to"
type textarea "*"
type textarea "Get quick answers to s"
type textarea "*"
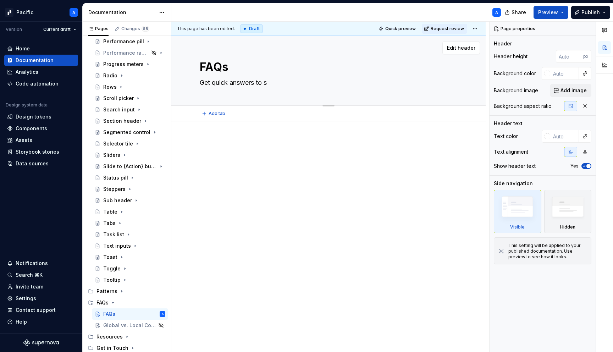
type textarea "Get quick answers to so"
type textarea "*"
type textarea "Get quick answers to some"
type textarea "*"
type textarea "Get quick answers to some"
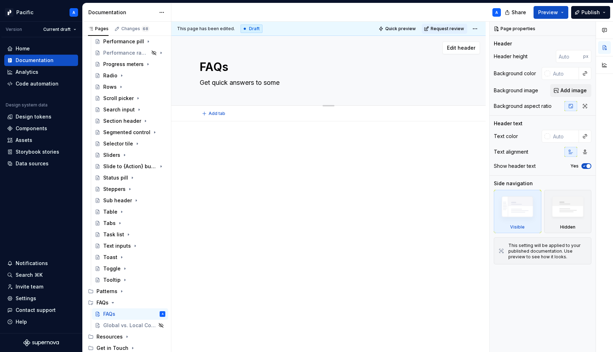
type textarea "*"
type textarea "Get quick answers to some o"
type textarea "*"
type textarea "Get quick answers to some of"
type textarea "*"
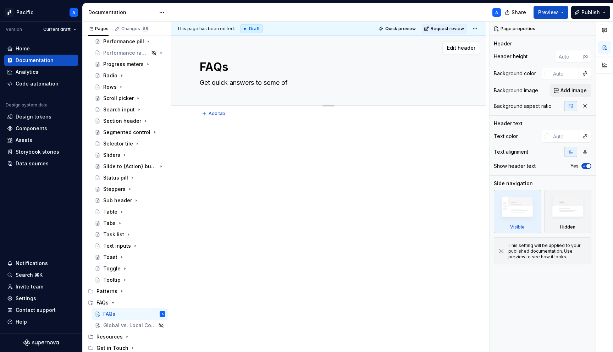
type textarea "Get quick answers to some of"
type textarea "*"
type textarea "Get quick answers to some of t"
type textarea "*"
type textarea "Get quick answers to some of th"
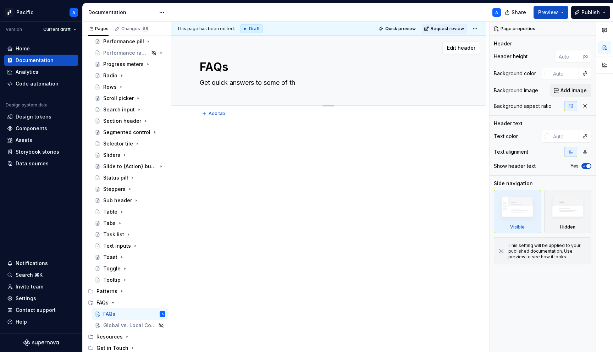
type textarea "*"
type textarea "Get quick answers to some of the"
type textarea "*"
type textarea "Get quick answers to some of the"
type textarea "*"
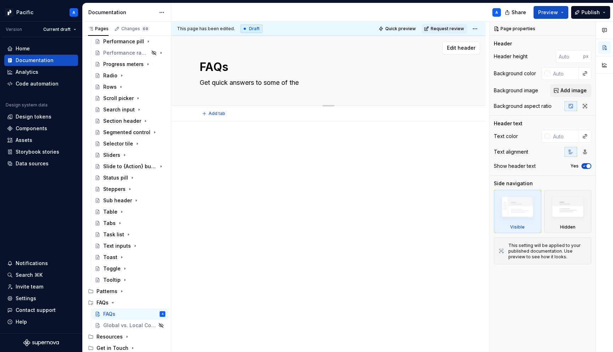
type textarea "Get quick answers to some of the m"
type textarea "*"
type textarea "Get quick answers to some of the mo"
type textarea "*"
type textarea "Get quick answers to some of the mos"
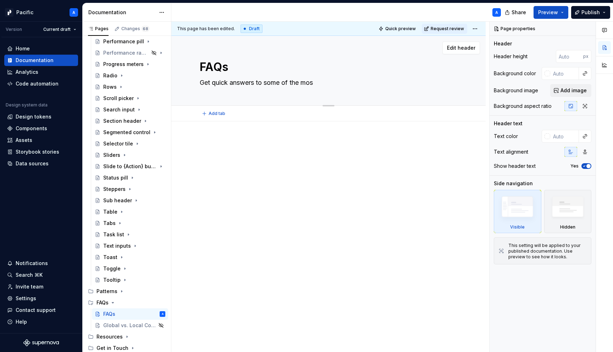
type textarea "*"
type textarea "Get quick answers to some of the most"
type textarea "*"
type textarea "Get quick answers to some of the most"
type textarea "*"
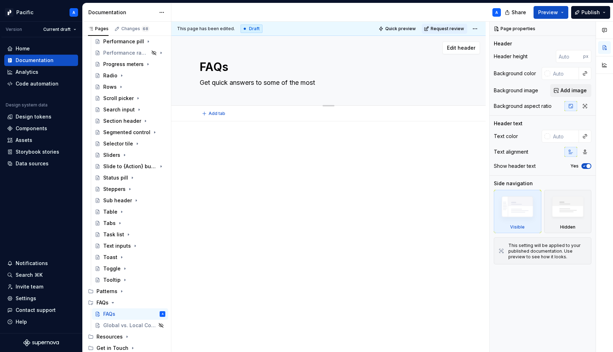
type textarea "Get quick answers to some of the most c"
type textarea "*"
type textarea "Get quick answers to some of the most com"
type textarea "*"
type textarea "Get quick answers to some of the most comm"
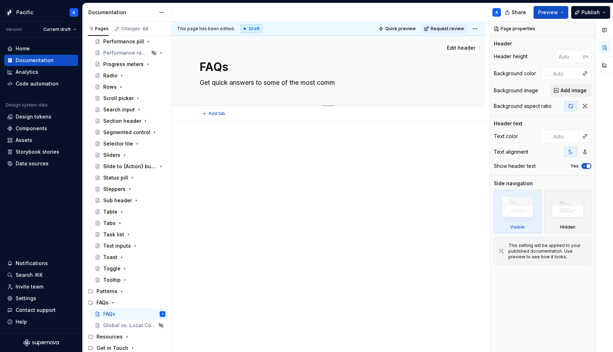
type textarea "*"
type textarea "Get quick answers to some of the most commo"
type textarea "*"
type textarea "Get quick answers to some of the most common"
type textarea "*"
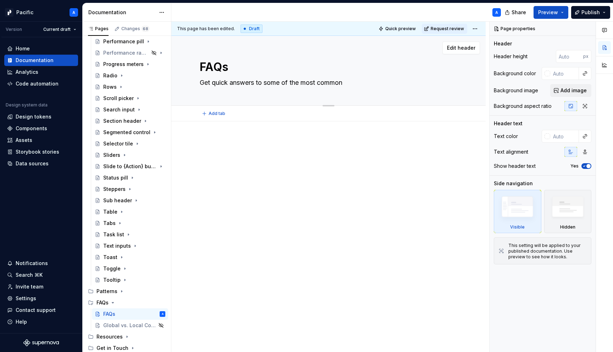
type textarea "Get quick answers to some of the most common"
type textarea "*"
type textarea "Get quick answers to some of the most common q"
type textarea "*"
type textarea "Get quick answers to some of the most common que"
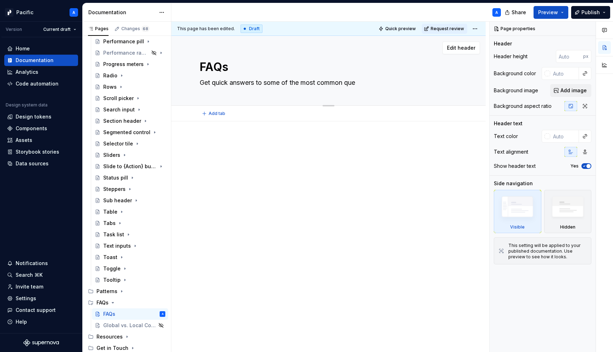
type textarea "*"
type textarea "Get quick answers to some of the most common quest"
click at [257, 234] on div at bounding box center [328, 200] width 314 height 158
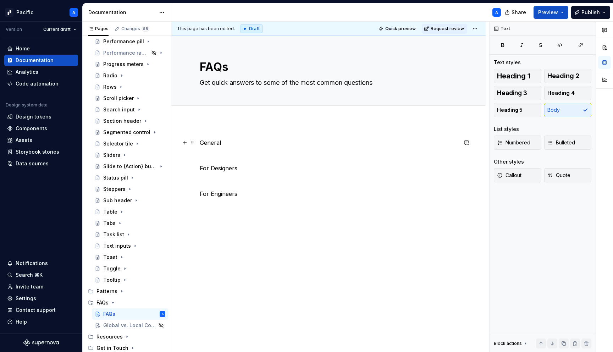
click at [218, 143] on p "General" at bounding box center [329, 142] width 258 height 9
click at [532, 78] on button "Heading 1" at bounding box center [518, 76] width 48 height 14
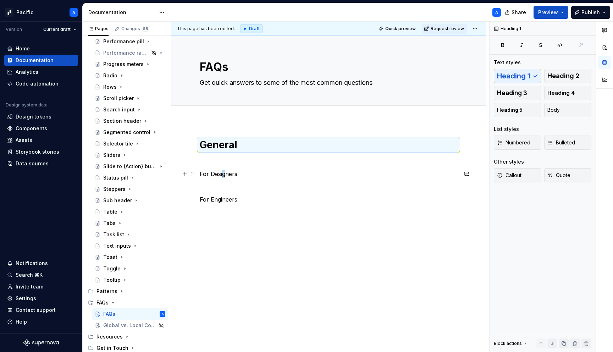
click at [224, 173] on p "For Designers" at bounding box center [329, 174] width 258 height 9
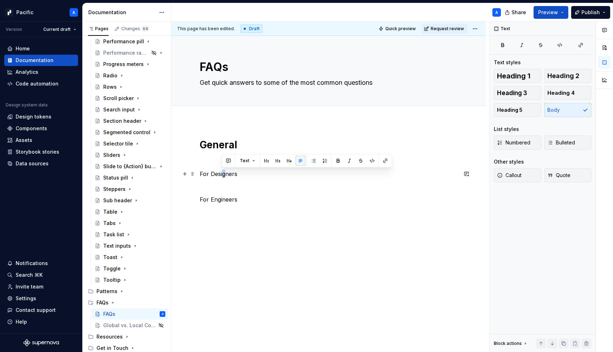
click at [224, 173] on p "For Designers" at bounding box center [329, 174] width 258 height 9
click at [517, 75] on span "Heading 1" at bounding box center [513, 75] width 33 height 7
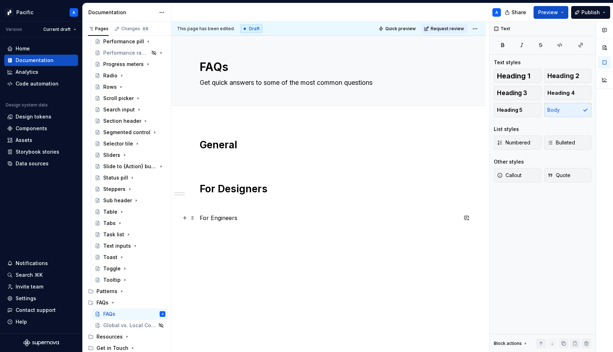
click at [231, 220] on p "For Engineers" at bounding box center [329, 218] width 258 height 9
click at [519, 76] on span "Heading 1" at bounding box center [513, 75] width 33 height 7
click at [291, 206] on p at bounding box center [329, 205] width 258 height 9
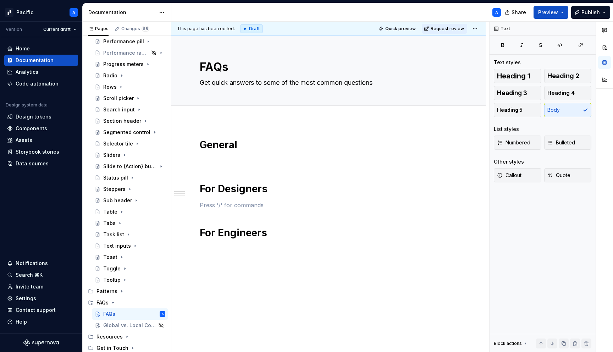
click at [219, 127] on div "General For Designers For Engineers" at bounding box center [328, 237] width 314 height 232
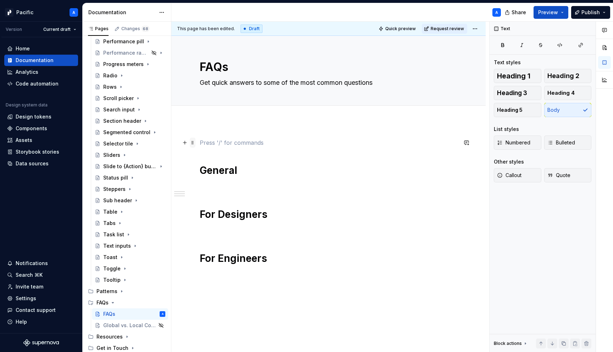
click at [191, 142] on span at bounding box center [193, 143] width 6 height 10
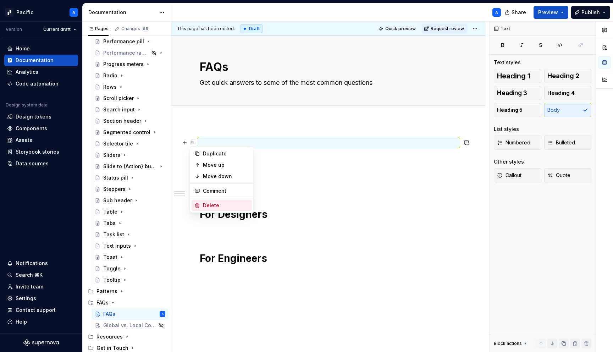
click at [244, 207] on div "Delete" at bounding box center [226, 205] width 46 height 7
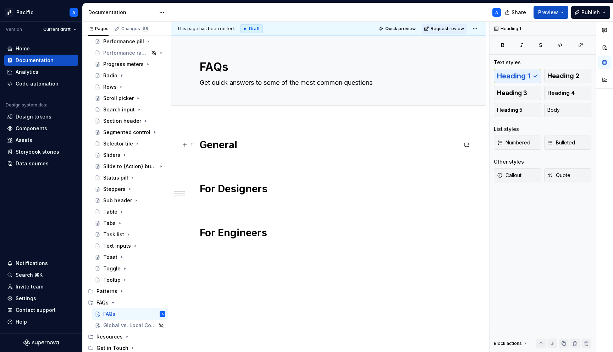
click at [254, 147] on h1 "General" at bounding box center [329, 144] width 258 height 13
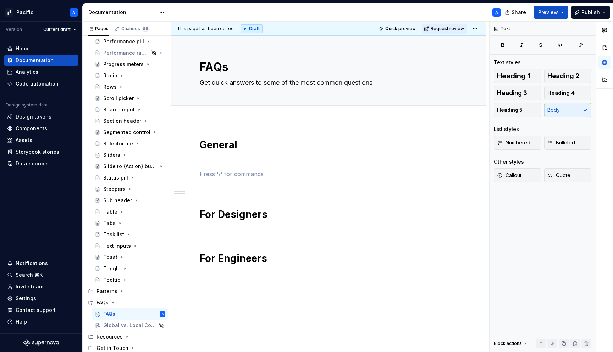
scroll to position [26, 0]
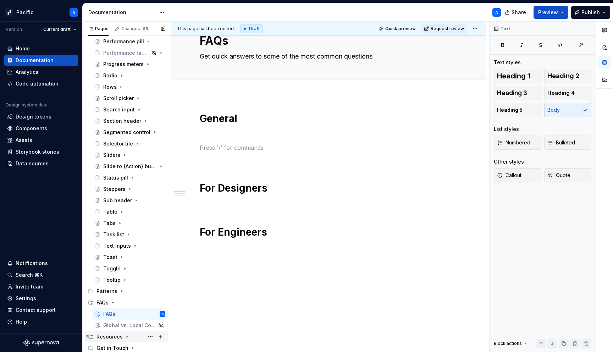
click at [124, 335] on icon "Page tree" at bounding box center [127, 337] width 6 height 6
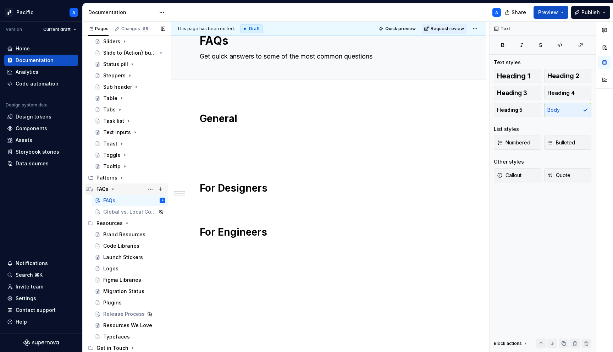
click at [113, 191] on icon "Page tree" at bounding box center [113, 189] width 6 height 6
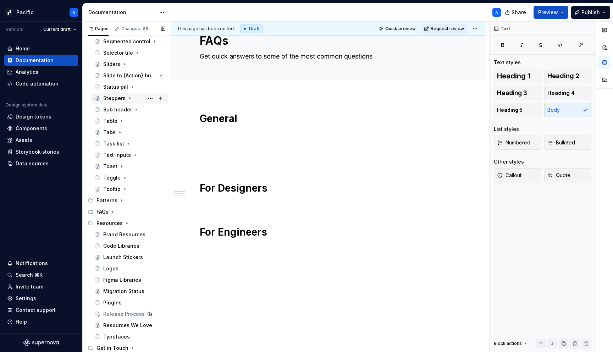
scroll to position [0, 0]
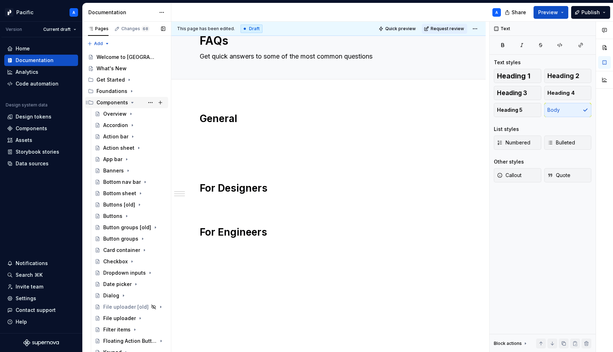
click at [132, 100] on icon "Page tree" at bounding box center [133, 103] width 6 height 6
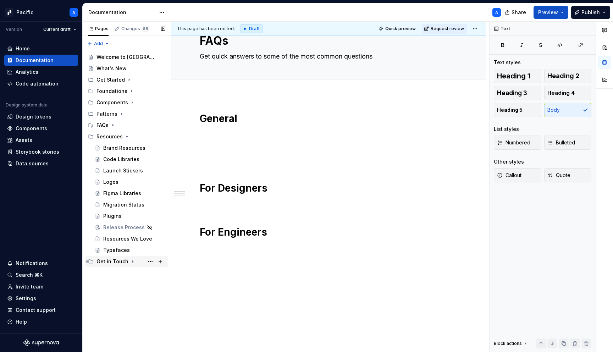
click at [131, 260] on icon "Page tree" at bounding box center [133, 262] width 6 height 6
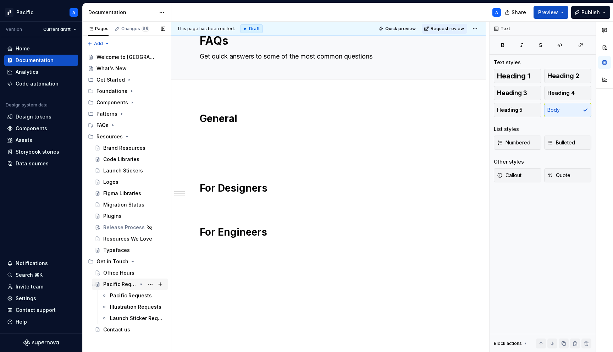
click at [142, 285] on icon "Page tree" at bounding box center [141, 284] width 6 height 6
click at [117, 270] on div "Office Hours" at bounding box center [118, 272] width 31 height 7
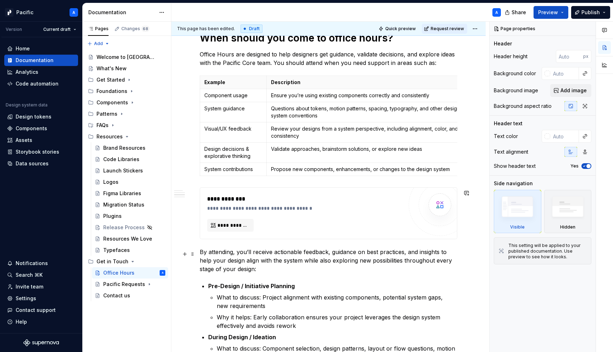
scroll to position [973, 0]
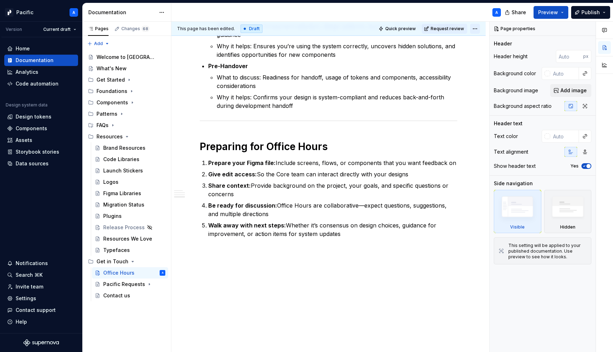
click at [480, 31] on html "Pacific A Version Current draft Home Documentation Analytics Code automation De…" at bounding box center [306, 176] width 613 height 352
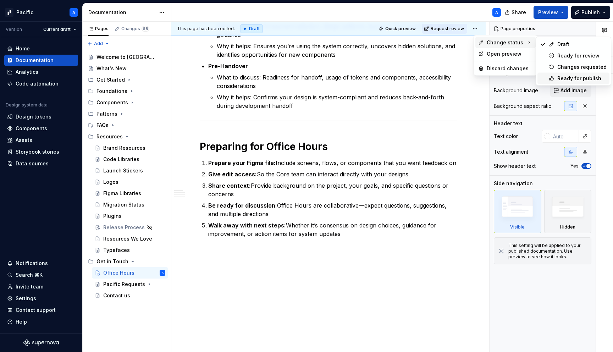
click at [557, 77] on div "Ready for publish" at bounding box center [574, 78] width 72 height 11
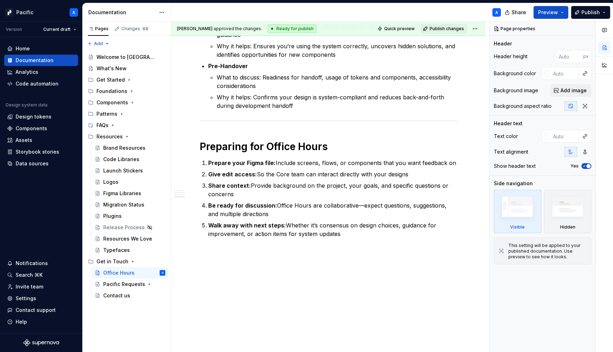
scroll to position [814, 0]
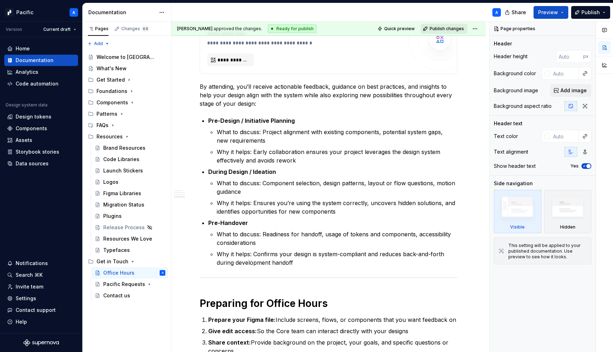
click at [442, 28] on span "Publish changes" at bounding box center [447, 29] width 34 height 6
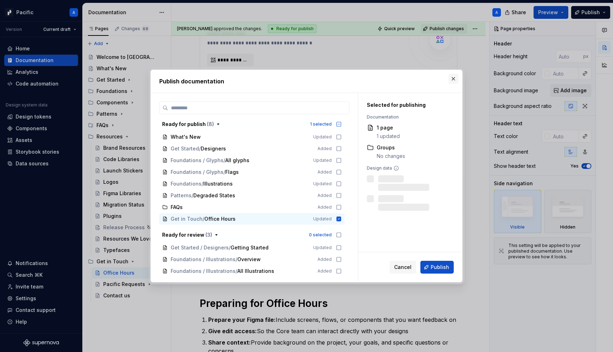
click at [453, 81] on button "button" at bounding box center [454, 79] width 10 height 10
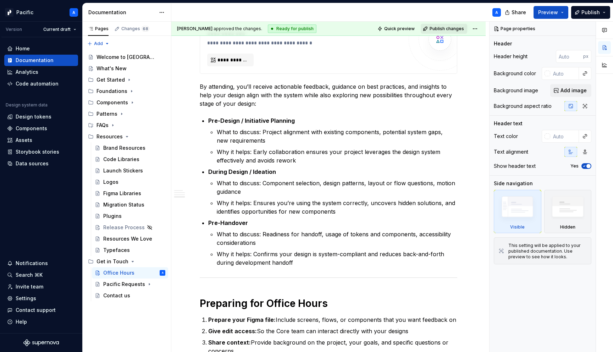
click at [462, 31] on span "Publish changes" at bounding box center [447, 29] width 34 height 6
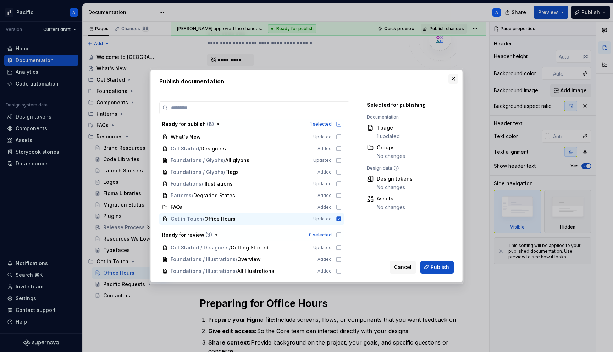
click at [453, 79] on button "button" at bounding box center [454, 79] width 10 height 10
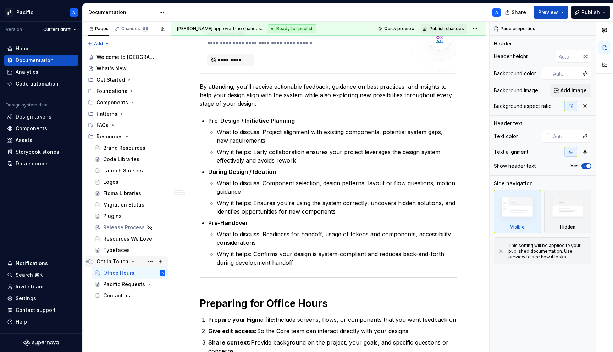
click at [130, 261] on icon "Page tree" at bounding box center [133, 262] width 6 height 6
click at [126, 136] on icon "Page tree" at bounding box center [127, 136] width 2 height 1
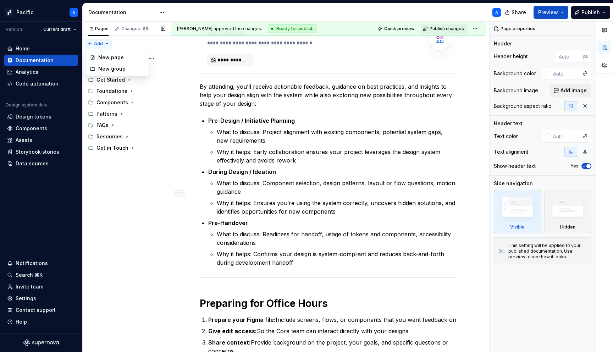
click at [99, 42] on div "Pages Changes 68 Add Accessibility guide for tree Page tree. Navigate the tree …" at bounding box center [126, 187] width 89 height 331
click at [127, 71] on div "New group" at bounding box center [121, 68] width 46 height 7
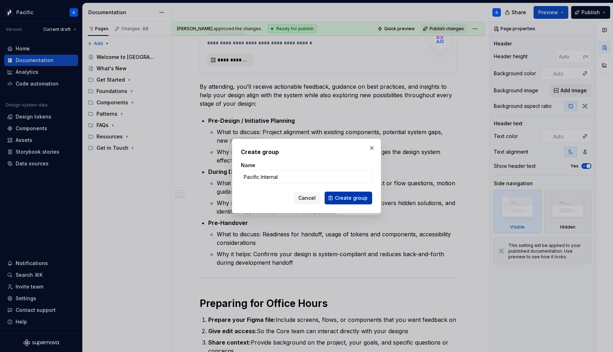
click at [355, 199] on span "Create group" at bounding box center [351, 198] width 33 height 7
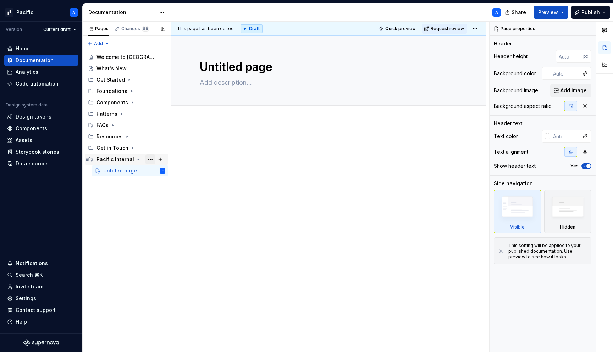
click at [151, 157] on button "Page tree" at bounding box center [151, 159] width 10 height 10
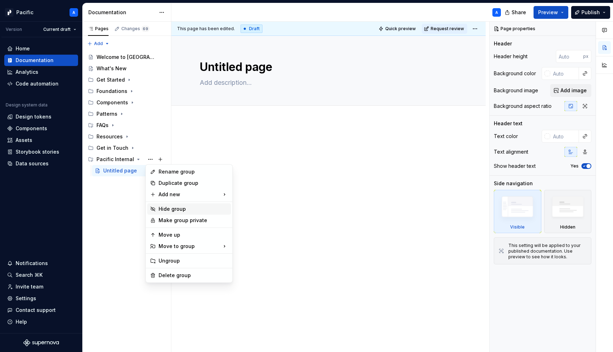
click at [181, 209] on div "Hide group" at bounding box center [194, 209] width 70 height 7
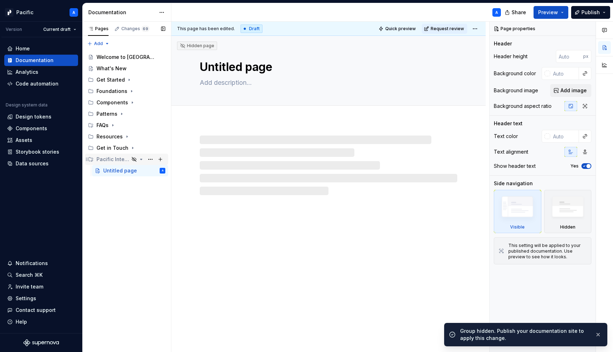
click at [141, 160] on icon "Page tree" at bounding box center [142, 159] width 2 height 1
click at [142, 159] on icon "Page tree" at bounding box center [141, 160] width 6 height 6
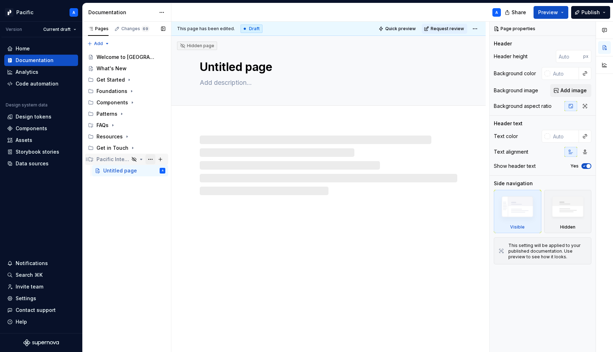
click at [153, 159] on button "Page tree" at bounding box center [151, 159] width 10 height 10
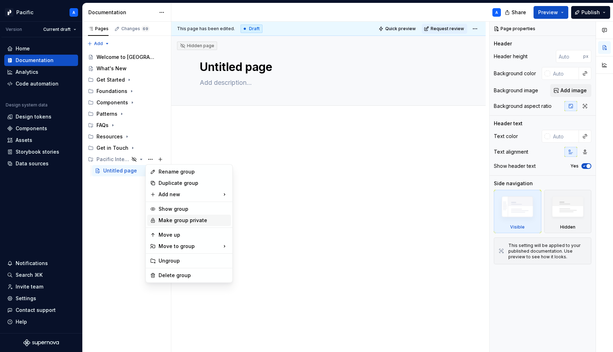
click at [198, 219] on div "Make group private" at bounding box center [194, 220] width 70 height 7
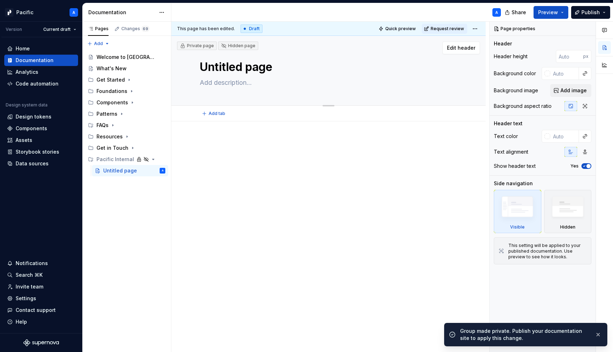
click at [237, 63] on textarea "Untitled page" at bounding box center [327, 67] width 258 height 17
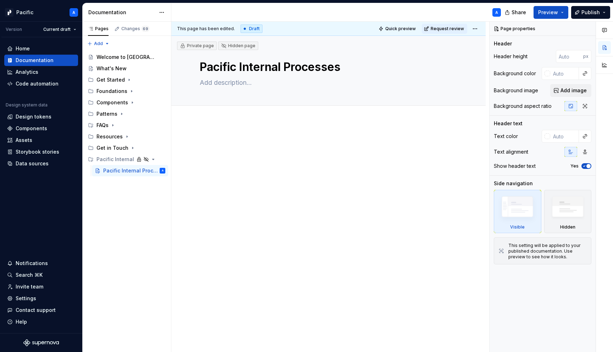
click at [297, 218] on div at bounding box center [328, 200] width 314 height 158
click at [241, 69] on textarea "Pacific Internal Processes" at bounding box center [327, 67] width 258 height 17
click at [308, 196] on div at bounding box center [328, 200] width 314 height 158
click at [223, 83] on textarea at bounding box center [327, 82] width 258 height 11
click at [241, 84] on textarea "Document the Pacific team's in" at bounding box center [327, 82] width 258 height 11
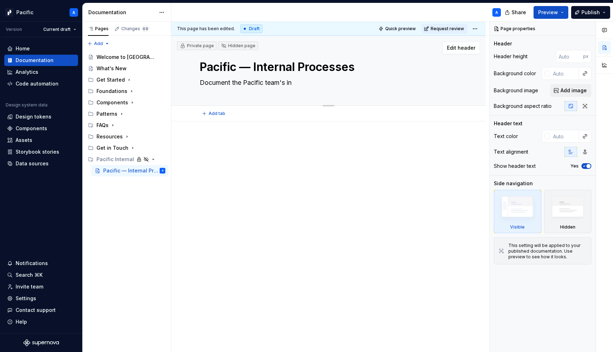
drag, startPoint x: 242, startPoint y: 84, endPoint x: 177, endPoint y: 81, distance: 64.7
click at [177, 81] on div "Private page Hidden page Pacific — Internal Processes Document the Pacific team…" at bounding box center [328, 71] width 314 height 70
click at [265, 82] on textarea "The Pacific team's in" at bounding box center [327, 82] width 258 height 11
click at [248, 184] on div at bounding box center [328, 200] width 314 height 158
click at [275, 66] on textarea "Pacific — Internal Processes" at bounding box center [327, 67] width 258 height 17
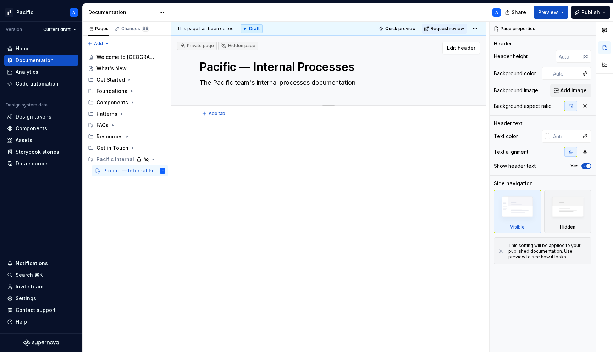
click at [275, 66] on textarea "Pacific — Internal Processes" at bounding box center [327, 67] width 258 height 17
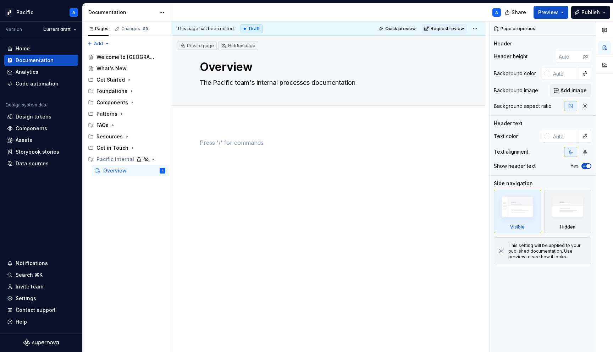
click at [313, 165] on div at bounding box center [329, 151] width 258 height 27
click at [121, 171] on div "Overview" at bounding box center [114, 170] width 23 height 7
click at [228, 65] on textarea "Overview" at bounding box center [327, 67] width 258 height 17
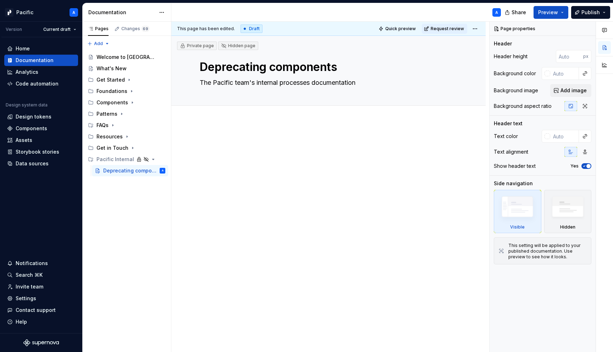
click at [258, 177] on div at bounding box center [328, 200] width 314 height 158
click at [271, 86] on textarea "The Pacific team's internal processes documentation" at bounding box center [327, 82] width 258 height 11
click at [377, 83] on textarea "How we deprecate components in Figma, Supernova, and the codebase" at bounding box center [327, 82] width 258 height 11
drag, startPoint x: 324, startPoint y: 82, endPoint x: 426, endPoint y: 86, distance: 101.9
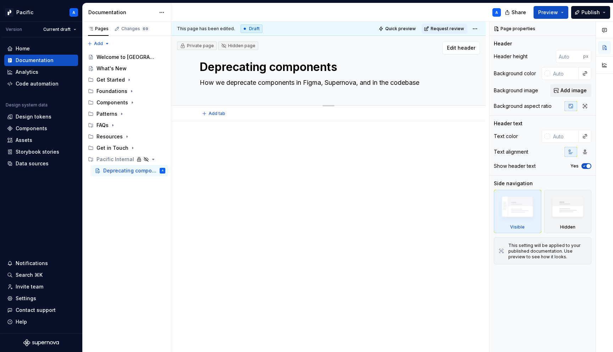
click at [426, 86] on textarea "How we deprecate components in Figma, Supernova, and in the codebase" at bounding box center [327, 82] width 258 height 11
click at [408, 172] on div at bounding box center [329, 155] width 258 height 35
click at [127, 136] on icon "Page tree" at bounding box center [127, 137] width 1 height 2
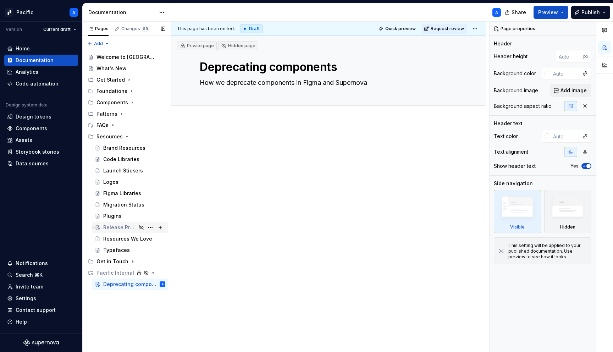
click at [120, 231] on div "Release Process" at bounding box center [134, 228] width 62 height 10
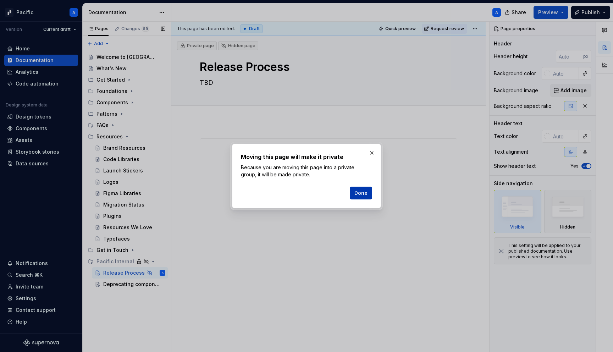
click at [370, 195] on button "Done" at bounding box center [361, 193] width 22 height 13
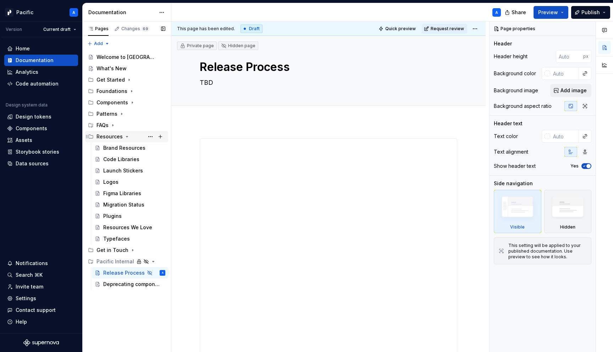
click at [126, 137] on icon "Page tree" at bounding box center [127, 136] width 2 height 1
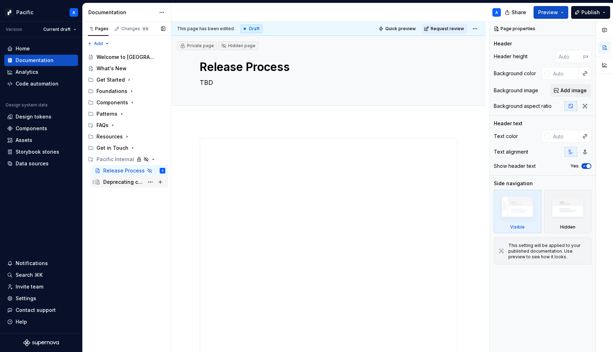
click at [128, 181] on div "Deprecating components" at bounding box center [123, 182] width 41 height 7
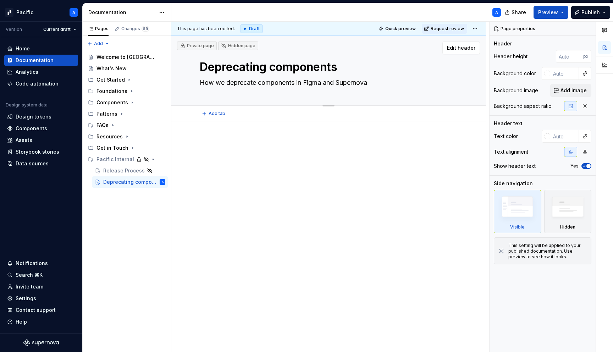
click at [312, 66] on textarea "Deprecating components" at bounding box center [327, 67] width 258 height 17
click at [281, 68] on textarea "Deprecating components" at bounding box center [327, 67] width 258 height 17
click at [306, 175] on div at bounding box center [328, 200] width 314 height 158
click at [268, 66] on textarea "Deprecation" at bounding box center [327, 67] width 258 height 17
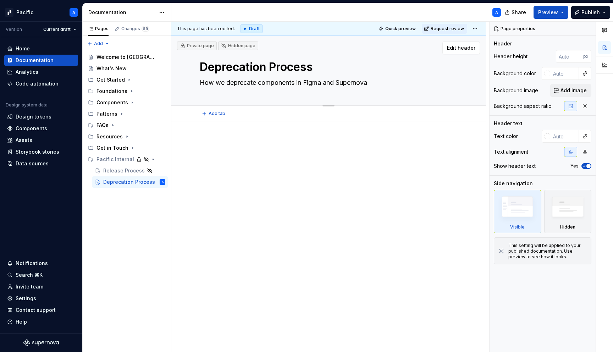
click at [294, 85] on textarea "How we deprecate components in Figma and Supernova" at bounding box center [327, 82] width 258 height 11
click at [355, 194] on div "This page has been edited. Draft Quick preview Request review Private page Hidd…" at bounding box center [330, 187] width 318 height 331
click at [298, 83] on textarea "How we deprecate components/patterns in Figma and Supernova" at bounding box center [327, 82] width 258 height 11
click at [258, 246] on div at bounding box center [328, 200] width 314 height 158
click at [114, 125] on icon "Page tree" at bounding box center [113, 125] width 6 height 6
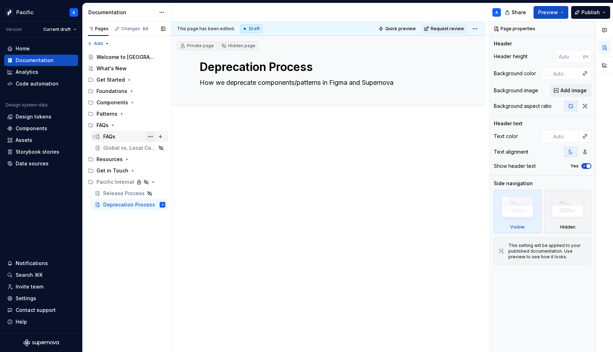
click at [151, 136] on button "Page tree" at bounding box center [151, 137] width 10 height 10
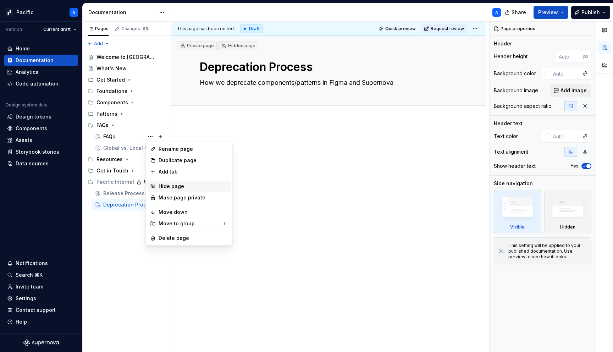
click at [184, 184] on div "Hide page" at bounding box center [194, 186] width 70 height 7
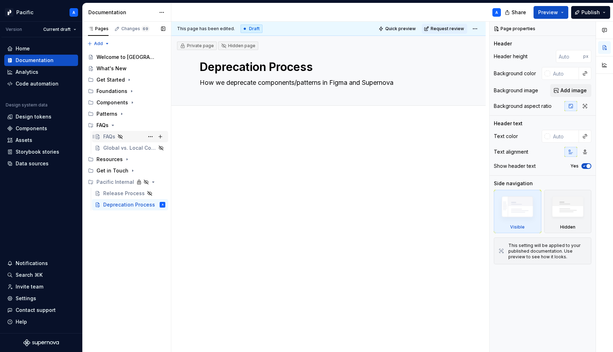
click at [106, 135] on div "FAQs" at bounding box center [109, 136] width 12 height 7
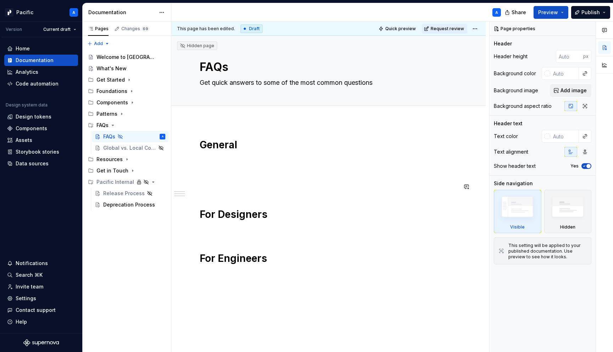
click at [262, 178] on div "General For Designers For Engineers" at bounding box center [329, 201] width 258 height 126
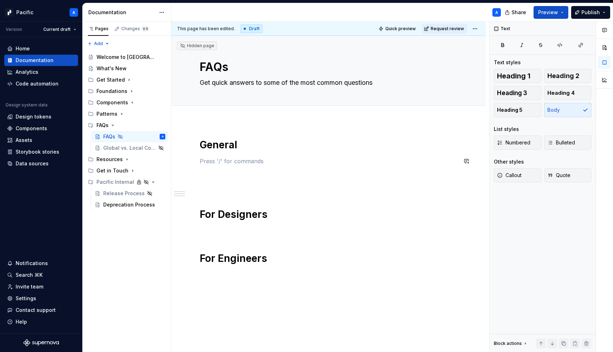
click at [235, 152] on div "General For Designers For Engineers" at bounding box center [329, 201] width 258 height 126
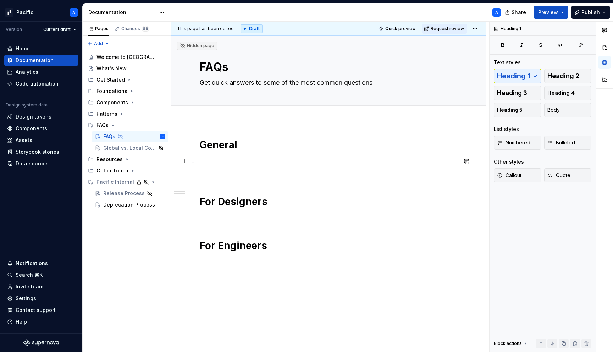
click at [237, 160] on p at bounding box center [329, 161] width 258 height 9
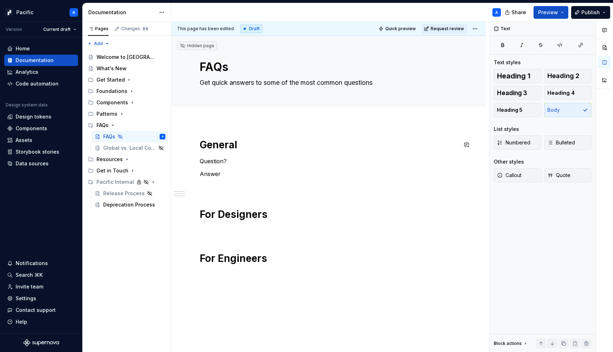
click at [216, 157] on p "Question?" at bounding box center [329, 161] width 258 height 9
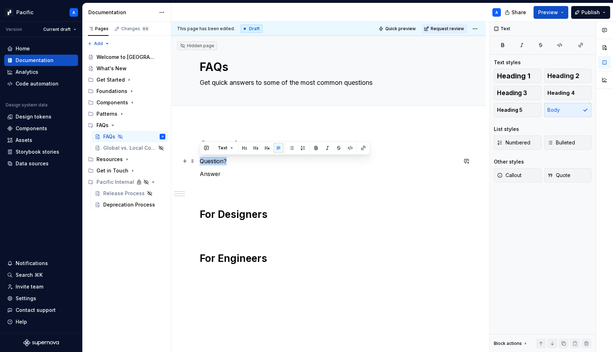
click at [216, 157] on p "Question?" at bounding box center [329, 161] width 258 height 9
click at [530, 95] on button "Heading 3" at bounding box center [518, 93] width 48 height 14
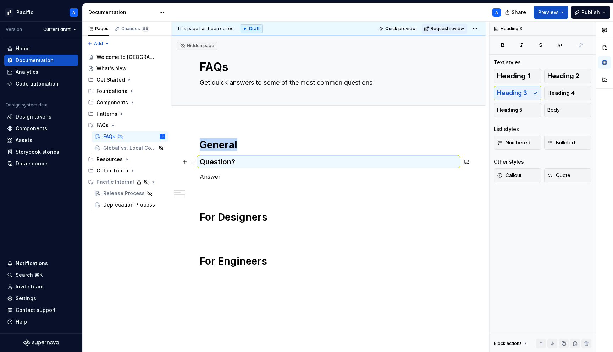
click at [265, 167] on h3 "Question?" at bounding box center [329, 162] width 258 height 10
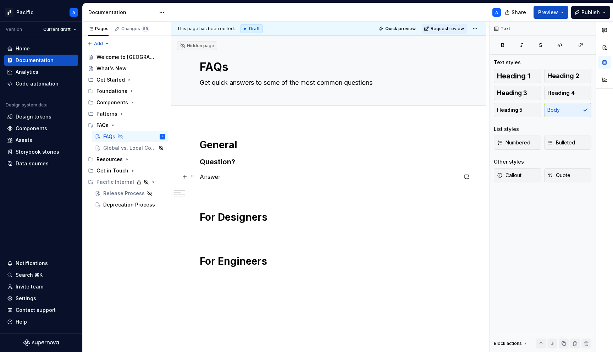
click at [228, 177] on p "Answer" at bounding box center [329, 177] width 258 height 9
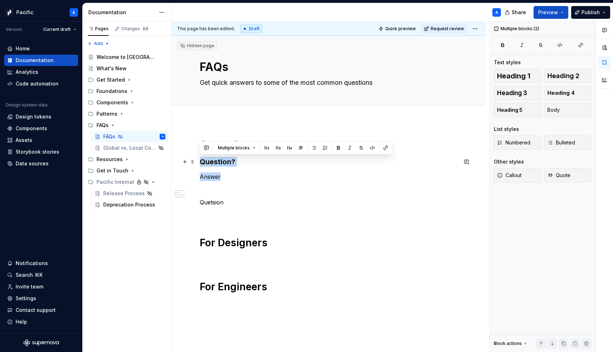
drag, startPoint x: 235, startPoint y: 177, endPoint x: 198, endPoint y: 160, distance: 40.0
click at [198, 160] on div "General Question? [PERSON_NAME] For Designers For Engineers" at bounding box center [328, 264] width 314 height 286
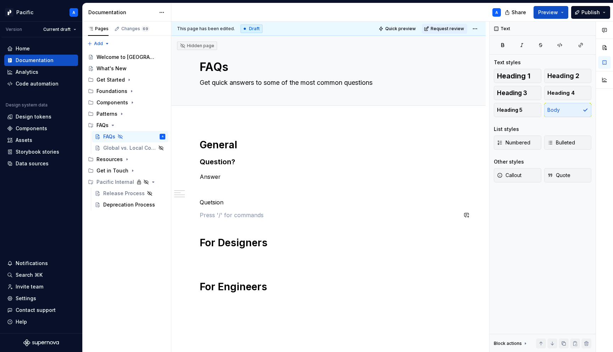
click at [216, 210] on div "General Question? [PERSON_NAME] For Designers For Engineers" at bounding box center [329, 215] width 258 height 155
click at [212, 220] on div "General Question? [PERSON_NAME] For Designers For Engineers" at bounding box center [329, 215] width 258 height 155
click at [209, 202] on p "Quetsion" at bounding box center [329, 202] width 258 height 9
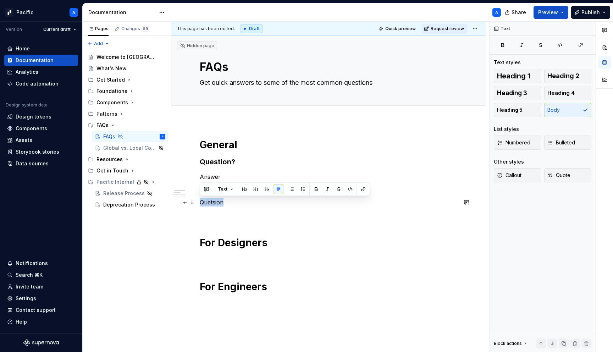
click at [209, 202] on p "Quetsion" at bounding box center [329, 202] width 258 height 9
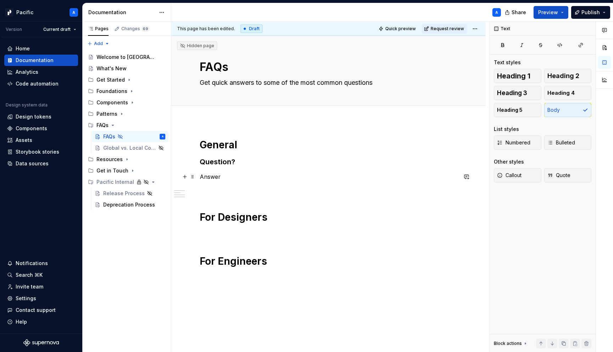
click at [221, 178] on p "Answer" at bounding box center [329, 177] width 258 height 9
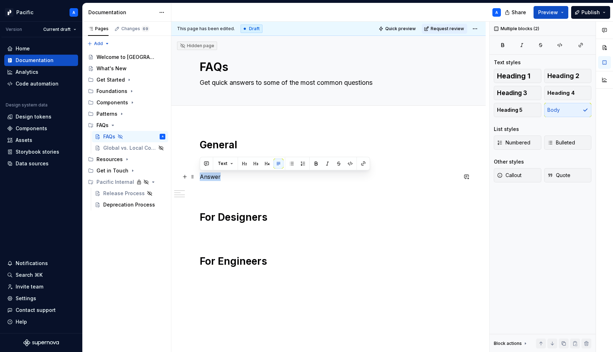
click at [221, 178] on p "Answer" at bounding box center [329, 177] width 258 height 9
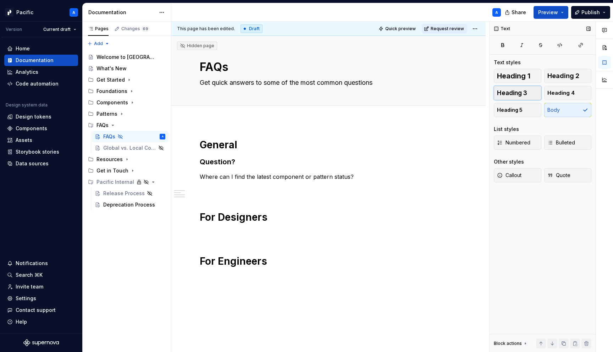
click at [512, 89] on span "Heading 3" at bounding box center [512, 92] width 30 height 7
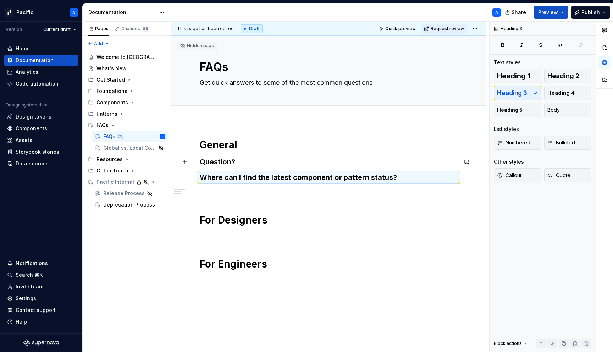
click at [237, 164] on h3 "Question?" at bounding box center [329, 162] width 258 height 10
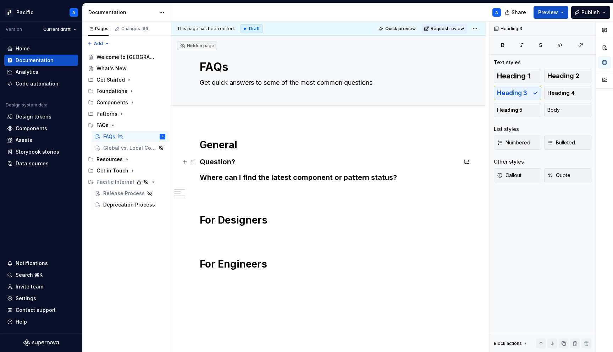
click at [237, 164] on h3 "Question?" at bounding box center [329, 162] width 258 height 10
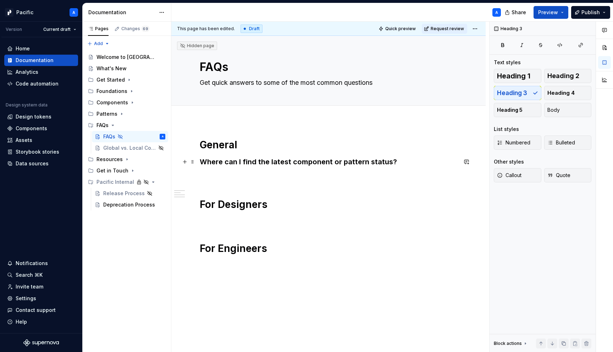
click at [393, 163] on h3 "Where can I find the latest component or pattern status?" at bounding box center [329, 162] width 258 height 10
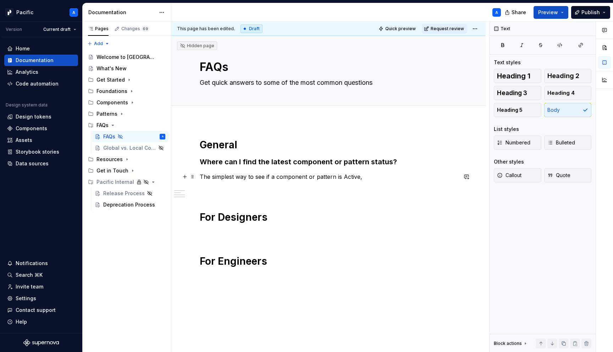
click at [342, 177] on p "The simplest way to see if a component or pattern is Active," at bounding box center [329, 177] width 258 height 9
click at [355, 178] on p "The simplest way to see if a component or pattern is Designing, Beta, Active," at bounding box center [329, 177] width 258 height 9
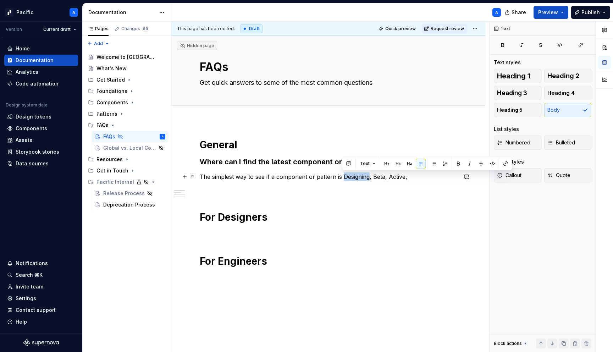
click at [355, 178] on p "The simplest way to see if a component or pattern is Designing, Beta, Active," at bounding box center [329, 177] width 258 height 9
drag, startPoint x: 369, startPoint y: 177, endPoint x: 405, endPoint y: 176, distance: 36.6
click at [405, 176] on p "The simplest way to see if a component or pattern is Designing (in progress), B…" at bounding box center [329, 177] width 258 height 9
click at [389, 179] on p "The simplest way to see if a component or pattern is Designing, Beta, Active," at bounding box center [329, 177] width 258 height 9
drag, startPoint x: 343, startPoint y: 178, endPoint x: 369, endPoint y: 175, distance: 26.7
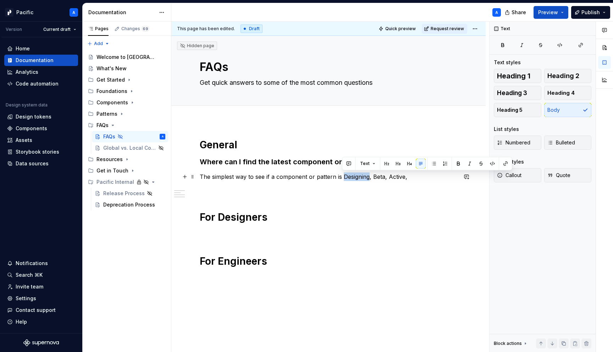
click at [369, 175] on p "The simplest way to see if a component or pattern is Designing, Beta, Active," at bounding box center [329, 177] width 258 height 9
drag, startPoint x: 406, startPoint y: 177, endPoint x: 341, endPoint y: 178, distance: 65.0
click at [341, 178] on p "The simplest way to see if a component or pattern is Designing, Beta, Active," at bounding box center [329, 177] width 258 height 9
click at [255, 176] on p "The simplest way to see if a component or pattern is on of these statuses" at bounding box center [329, 177] width 258 height 9
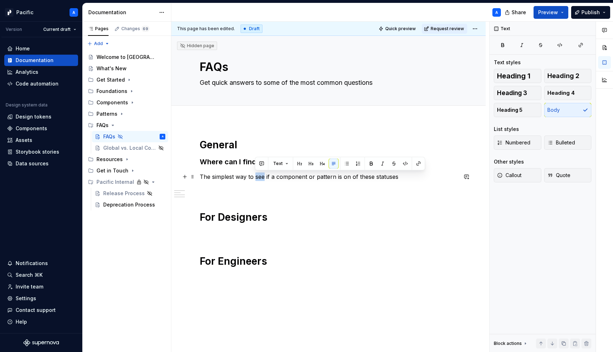
click at [255, 176] on p "The simplest way to see if a component or pattern is on of these statuses" at bounding box center [329, 177] width 258 height 9
drag, startPoint x: 386, startPoint y: 178, endPoint x: 255, endPoint y: 176, distance: 131.7
click at [255, 176] on p "The simplest way to see if a component or pattern is on of these statuses" at bounding box center [329, 177] width 258 height 9
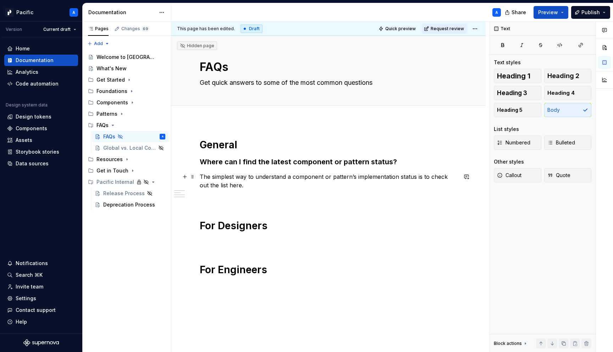
click at [223, 187] on p "The simplest way to understand a component or pattern’s implementation status i…" at bounding box center [329, 181] width 258 height 17
click at [385, 171] on button "button" at bounding box center [383, 172] width 10 height 10
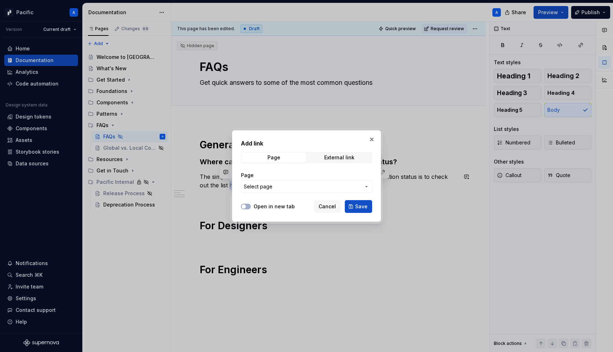
click at [309, 184] on span "Select page" at bounding box center [302, 186] width 117 height 7
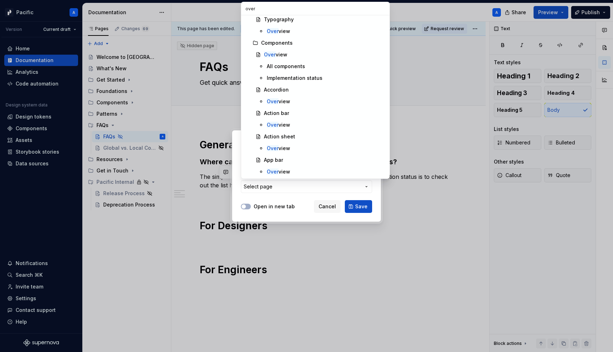
scroll to position [308, 0]
click at [281, 78] on div "Implementation status" at bounding box center [295, 77] width 56 height 7
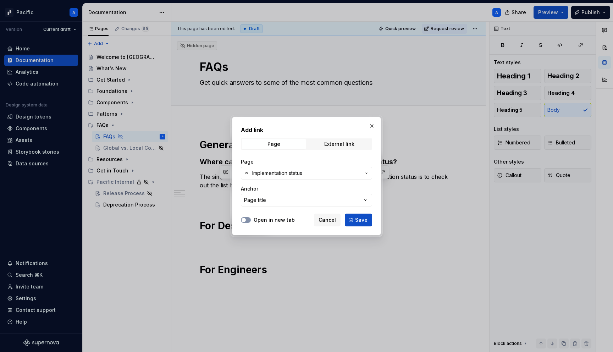
click at [246, 217] on button "Open in new tab" at bounding box center [246, 220] width 10 height 6
click at [363, 217] on span "Save" at bounding box center [361, 220] width 12 height 7
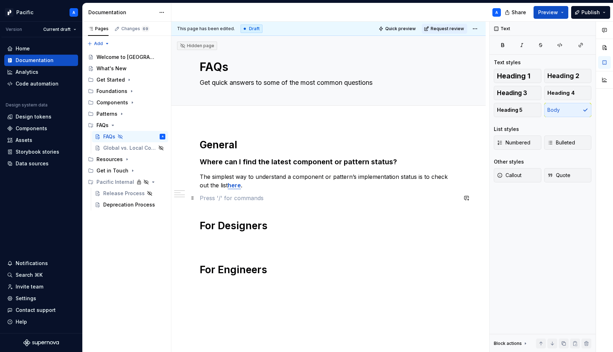
click at [277, 196] on p at bounding box center [329, 198] width 258 height 9
click at [260, 188] on p "The simplest way to understand a component or pattern’s implementation status i…" at bounding box center [329, 181] width 258 height 17
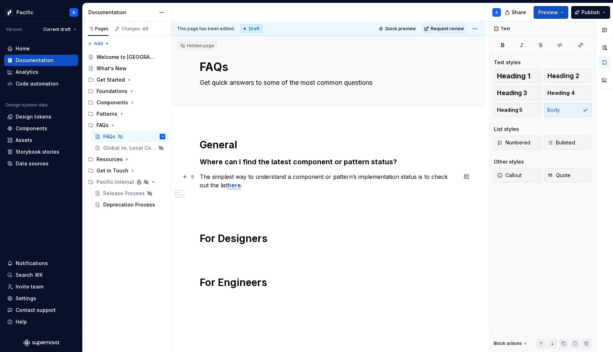
click at [251, 189] on p "The simplest way to understand a component or pattern’s implementation status i…" at bounding box center [329, 181] width 258 height 17
click at [258, 186] on p "The simplest way to understand a component or pattern’s implementation status i…" at bounding box center [329, 181] width 258 height 17
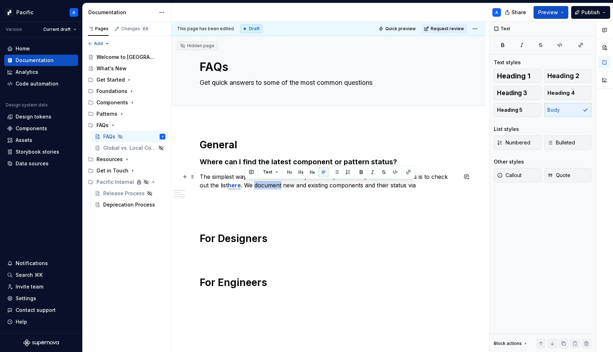
click at [258, 186] on p "The simplest way to understand a component or pattern’s implementation status i…" at bounding box center [329, 181] width 258 height 17
drag, startPoint x: 356, startPoint y: 185, endPoint x: 411, endPoint y: 183, distance: 54.7
click at [411, 183] on p "The simplest way to understand a component or pattern’s implementation status i…" at bounding box center [329, 181] width 258 height 17
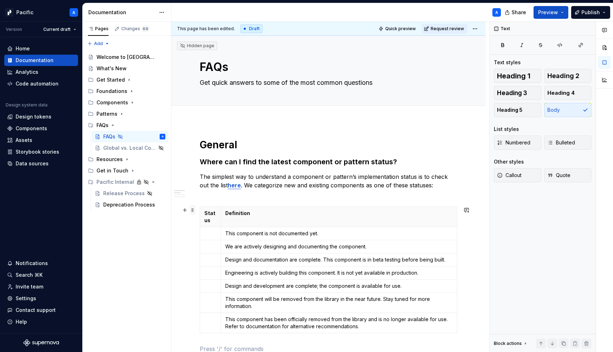
click at [193, 209] on span at bounding box center [193, 210] width 6 height 10
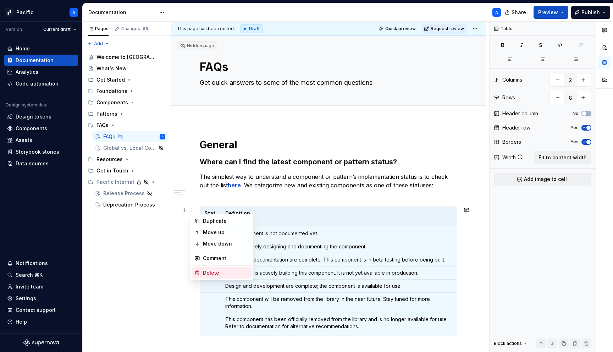
click at [232, 272] on div "Delete" at bounding box center [226, 272] width 46 height 7
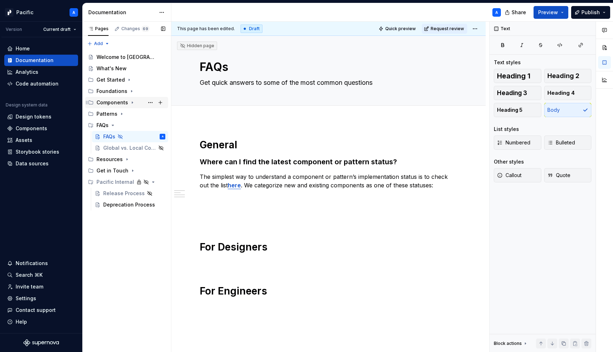
click at [131, 104] on icon "Page tree" at bounding box center [133, 103] width 6 height 6
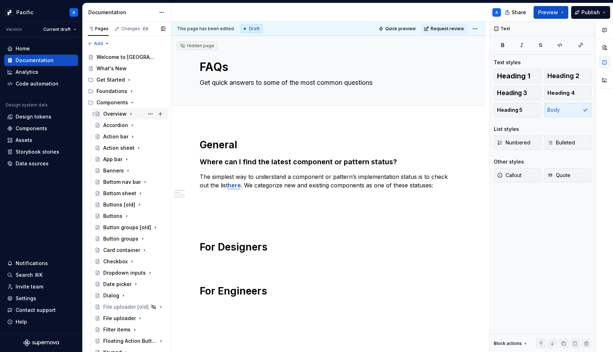
click at [111, 115] on div "Overview" at bounding box center [114, 113] width 23 height 7
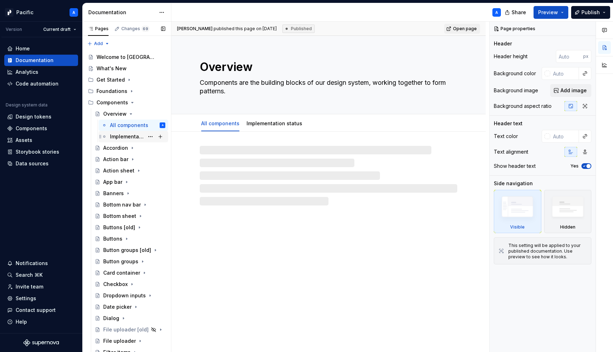
click at [122, 136] on div "Implementation status" at bounding box center [127, 136] width 34 height 7
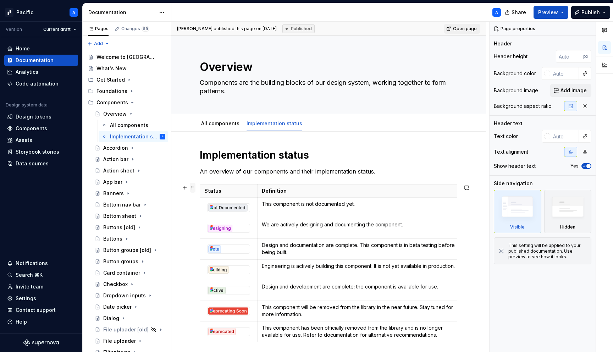
click at [195, 188] on span at bounding box center [193, 188] width 6 height 10
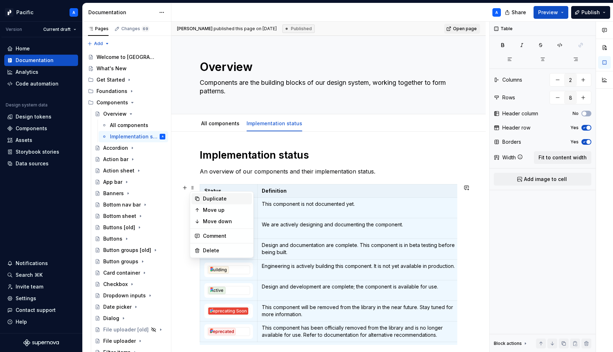
click at [209, 197] on div "Duplicate" at bounding box center [226, 198] width 46 height 7
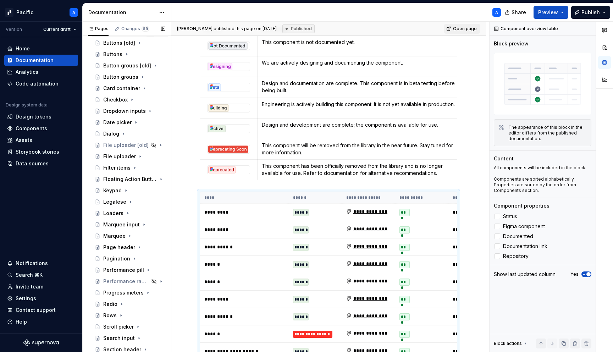
scroll to position [447, 0]
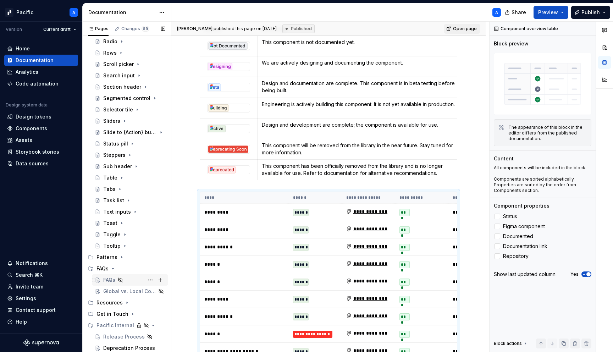
click at [106, 279] on div "FAQs" at bounding box center [109, 280] width 12 height 7
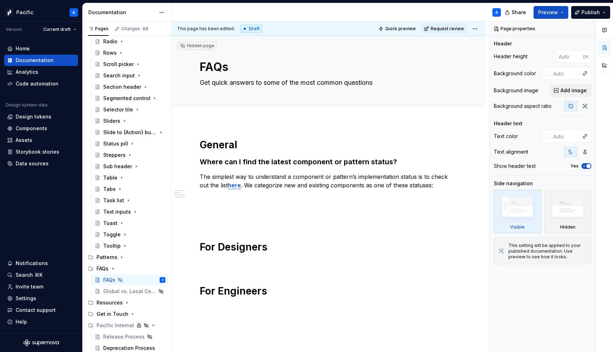
scroll to position [4, 0]
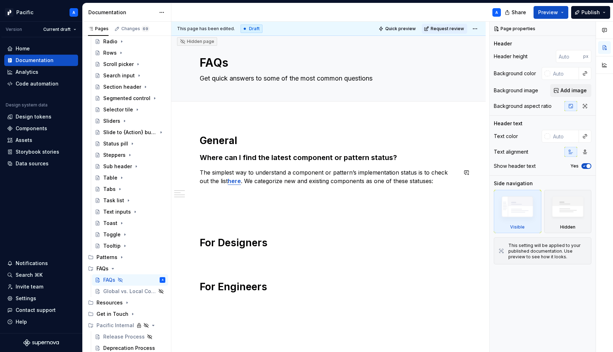
click at [294, 195] on div "General Where can I find the latest component or pattern status? The simplest w…" at bounding box center [329, 213] width 258 height 159
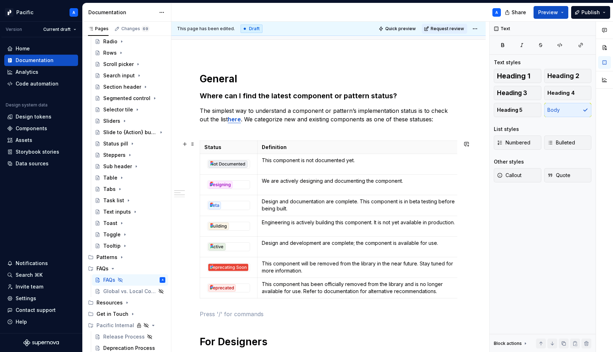
scroll to position [58, 0]
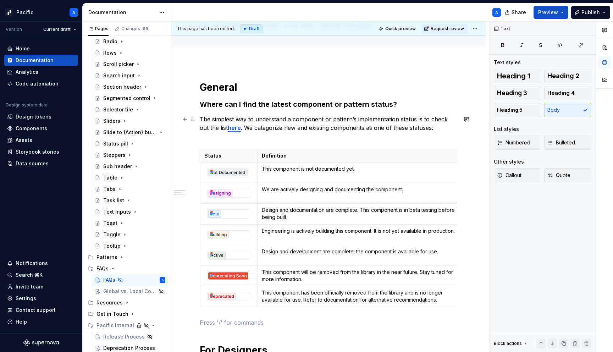
click at [209, 138] on p "The simplest way to understand a component or pattern’s implementation status i…" at bounding box center [329, 128] width 258 height 26
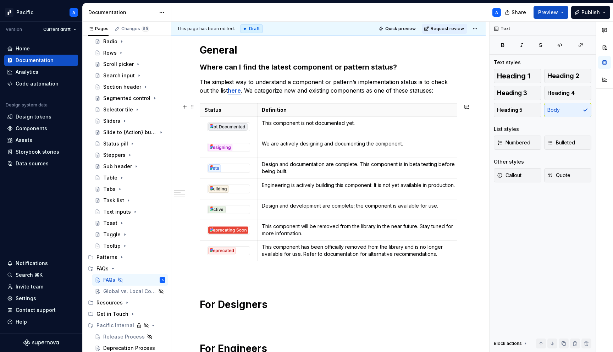
scroll to position [97, 0]
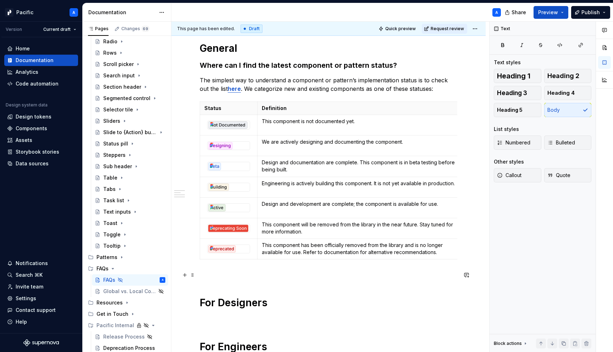
click at [252, 272] on p at bounding box center [329, 275] width 258 height 9
click at [221, 82] on p "The simplest way to understand a component or pattern’s implementation status i…" at bounding box center [329, 84] width 258 height 17
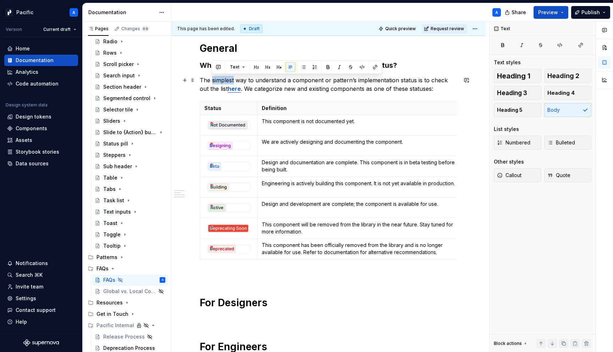
click at [199, 82] on div "General Where can I find the latest component or pattern status? The simplest w…" at bounding box center [328, 246] width 314 height 443
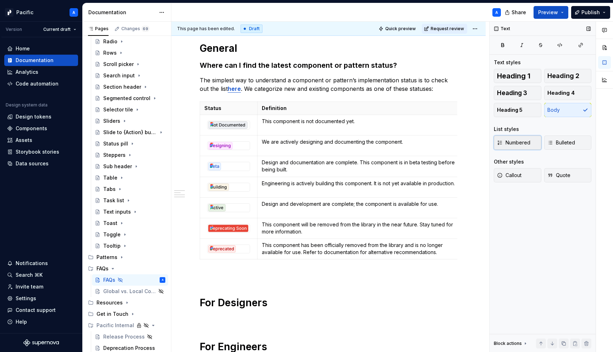
click at [509, 146] on span "Numbered" at bounding box center [513, 142] width 33 height 7
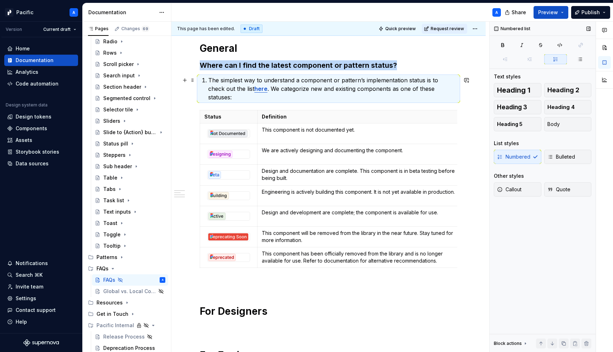
click at [269, 84] on p "The simplest way to understand a component or pattern’s implementation status i…" at bounding box center [332, 89] width 249 height 26
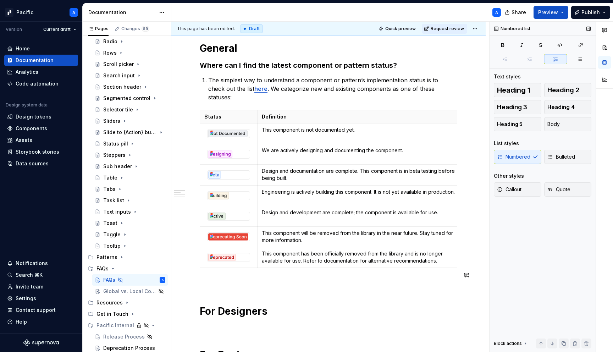
click at [384, 268] on div "General Where can I find the latest component or pattern status? The simplest w…" at bounding box center [329, 202] width 258 height 320
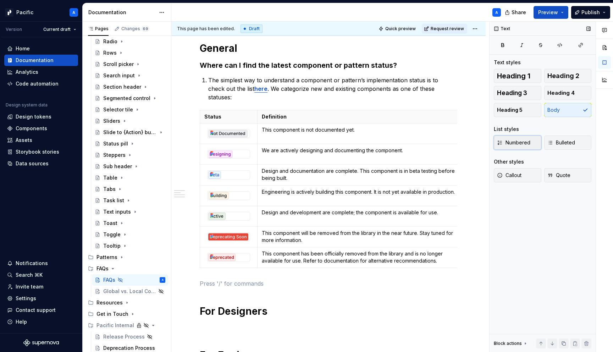
click at [520, 146] on span "Numbered" at bounding box center [513, 142] width 33 height 7
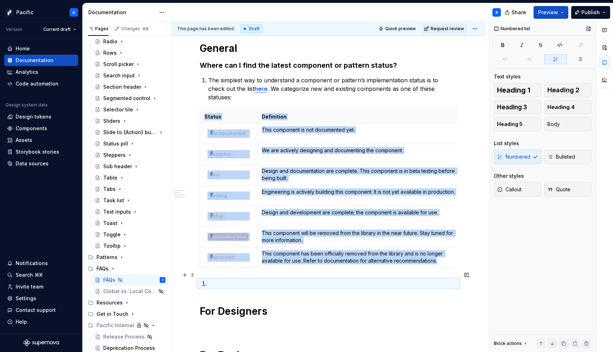
click at [208, 279] on li at bounding box center [332, 283] width 249 height 9
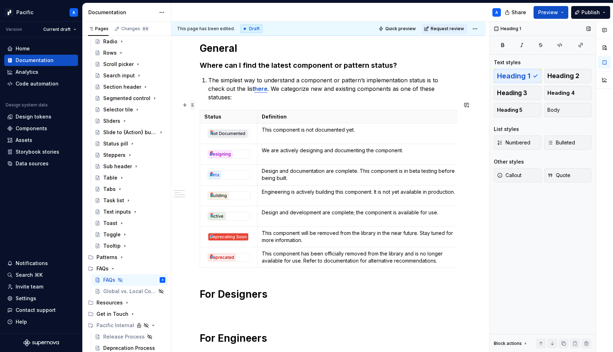
click at [193, 106] on span at bounding box center [193, 105] width 6 height 10
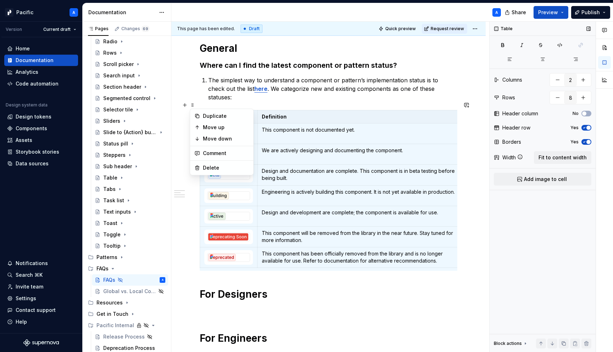
click at [448, 89] on p "The simplest way to understand a component or pattern’s implementation status i…" at bounding box center [332, 89] width 249 height 26
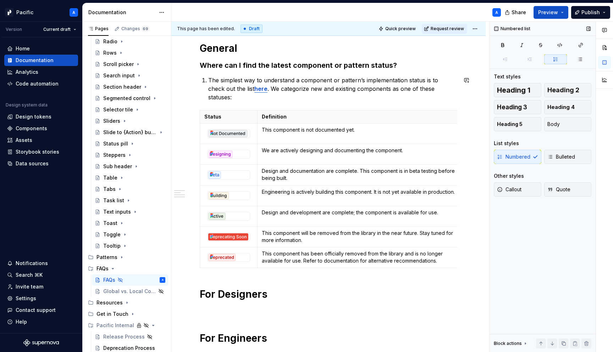
click at [208, 76] on div "General Where can I find the latest component or pattern status? The simplest w…" at bounding box center [329, 193] width 258 height 303
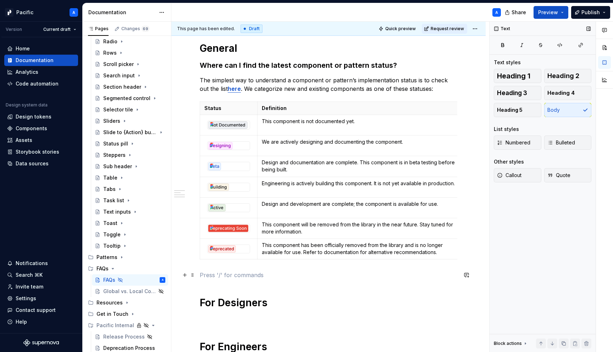
click at [266, 273] on p at bounding box center [329, 275] width 258 height 9
click at [286, 275] on p "Alternatively," at bounding box center [329, 275] width 258 height 9
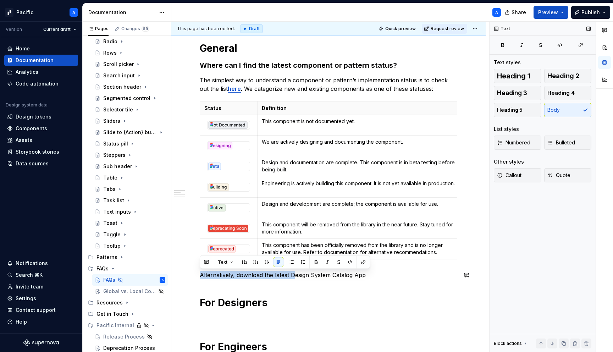
drag, startPoint x: 292, startPoint y: 273, endPoint x: 373, endPoint y: 269, distance: 81.0
click at [373, 269] on div "General Where can I find the latest component or pattern status? The simplest w…" at bounding box center [329, 197] width 258 height 311
click at [368, 276] on p "Alternatively, download the latest Design System Catalog App" at bounding box center [329, 275] width 258 height 9
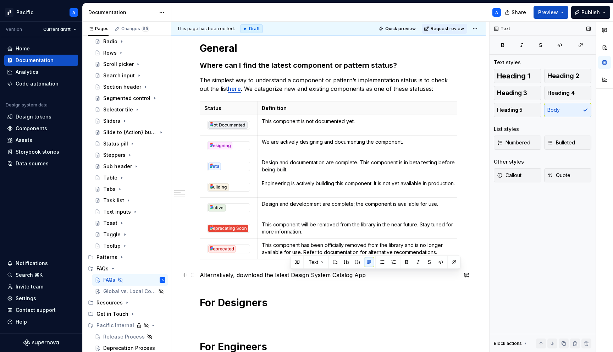
drag, startPoint x: 367, startPoint y: 277, endPoint x: 290, endPoint y: 275, distance: 77.8
click at [290, 275] on p "Alternatively, download the latest Design System Catalog App" at bounding box center [329, 275] width 258 height 9
click at [382, 275] on p "Alternatively, download the latest Design System Catalog App" at bounding box center [329, 275] width 258 height 9
drag, startPoint x: 367, startPoint y: 275, endPoint x: 398, endPoint y: 275, distance: 30.2
click at [398, 275] on p "Alternatively, download the latest Design System Catalog App from" at bounding box center [329, 275] width 258 height 9
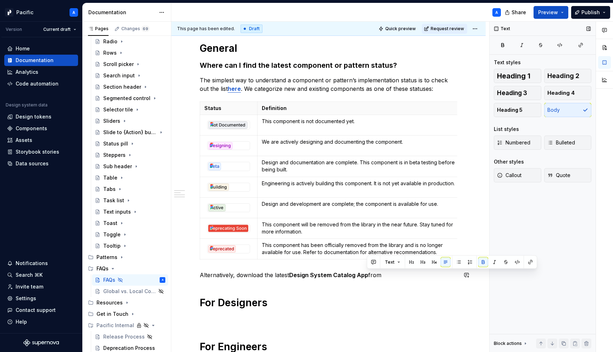
click at [396, 275] on p "Alternatively, download the latest Design System Catalog App from" at bounding box center [329, 275] width 258 height 9
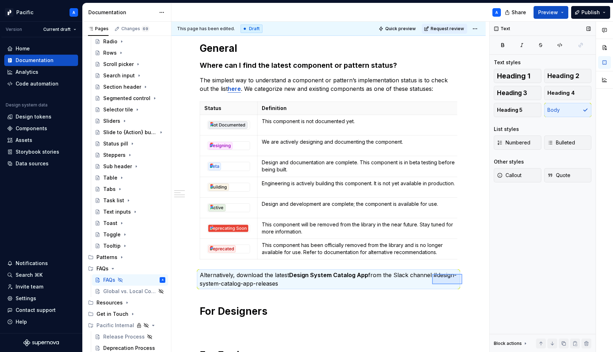
drag, startPoint x: 463, startPoint y: 284, endPoint x: 431, endPoint y: 273, distance: 33.4
click at [431, 273] on div "This page has been edited. Draft Quick preview Request review Hidden page FAQs …" at bounding box center [330, 187] width 318 height 331
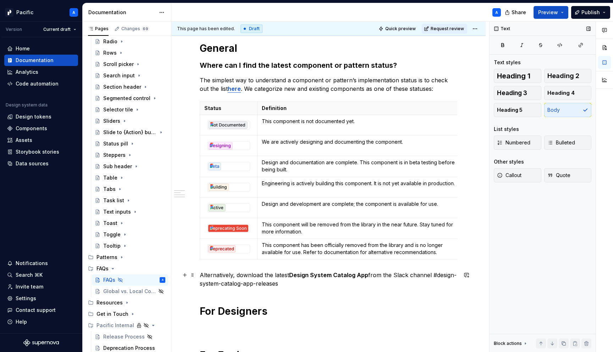
click at [438, 276] on p "Alternatively, download the latest Design System Catalog App from the Slack cha…" at bounding box center [329, 279] width 258 height 17
drag, startPoint x: 432, startPoint y: 275, endPoint x: 437, endPoint y: 283, distance: 9.0
click at [437, 283] on p "Alternatively, download the latest Design System Catalog App from the Slack cha…" at bounding box center [329, 279] width 258 height 17
click at [443, 259] on button "button" at bounding box center [443, 262] width 10 height 10
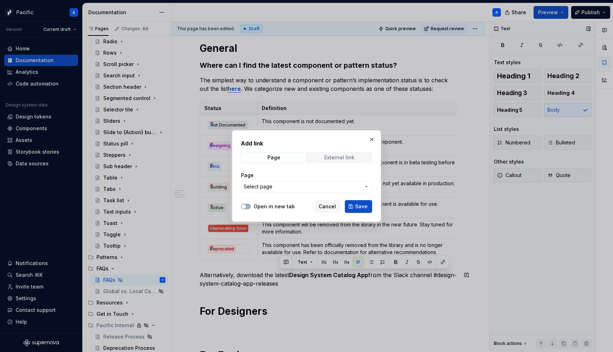
click at [338, 158] on div "External link" at bounding box center [339, 158] width 30 height 6
click at [327, 185] on input "URL" at bounding box center [306, 186] width 131 height 13
paste input "[URL][DOMAIN_NAME]"
click at [248, 207] on button "Open in new tab" at bounding box center [246, 207] width 10 height 6
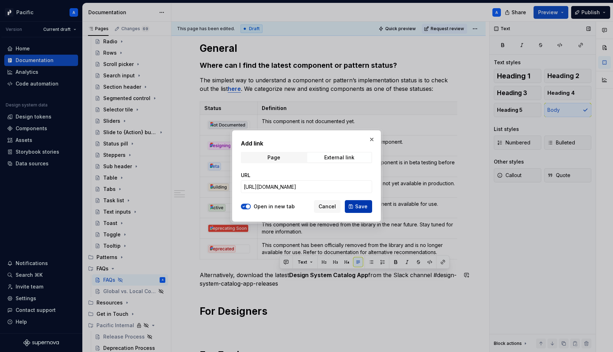
click at [360, 207] on span "Save" at bounding box center [361, 206] width 12 height 7
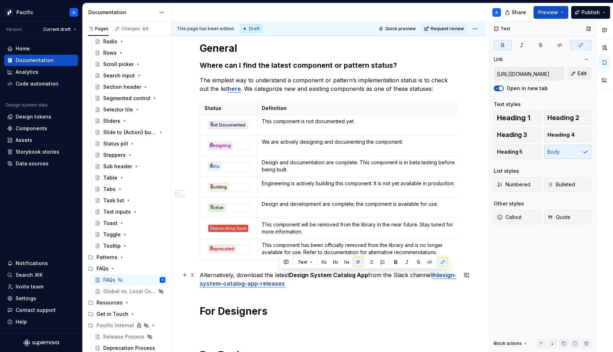
click at [323, 286] on p "Alternatively, download the latest Design System Catalog App from the Slack cha…" at bounding box center [329, 279] width 258 height 17
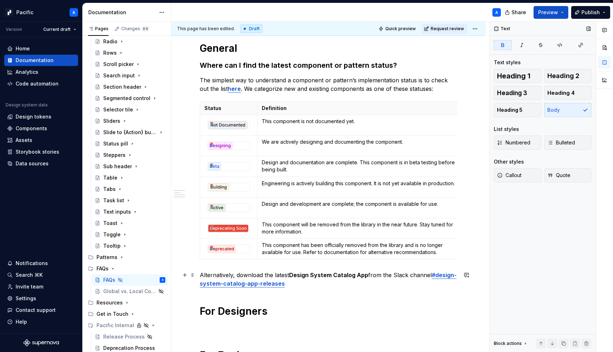
scroll to position [97, 0]
click at [329, 284] on p "Alternatively, download the latest Design System Catalog App from the Slack cha…" at bounding box center [329, 278] width 258 height 17
drag, startPoint x: 286, startPoint y: 284, endPoint x: 305, endPoint y: 284, distance: 18.5
click at [305, 284] on p "Alternatively, download the latest Design System Catalog App from the Slack cha…" at bounding box center [329, 278] width 258 height 17
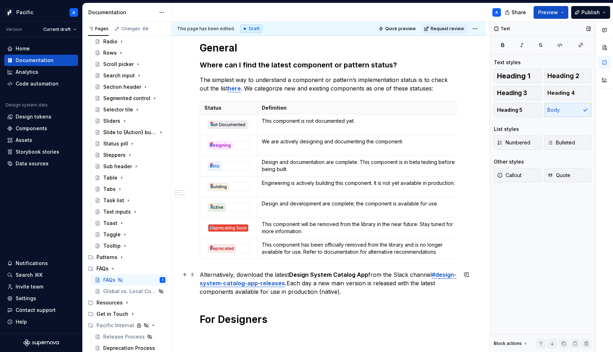
click at [335, 293] on p "Alternatively, download the latest Design System Catalog App from the Slack cha…" at bounding box center [329, 283] width 258 height 26
drag, startPoint x: 329, startPoint y: 284, endPoint x: 342, endPoint y: 284, distance: 12.8
click at [342, 284] on p "Alternatively, download the latest Design System Catalog App from the Slack cha…" at bounding box center [329, 283] width 258 height 26
click at [479, 268] on button "button" at bounding box center [480, 270] width 10 height 10
click at [428, 289] on p "Alternatively, download the latest Design System Catalog App from the Slack cha…" at bounding box center [329, 283] width 258 height 26
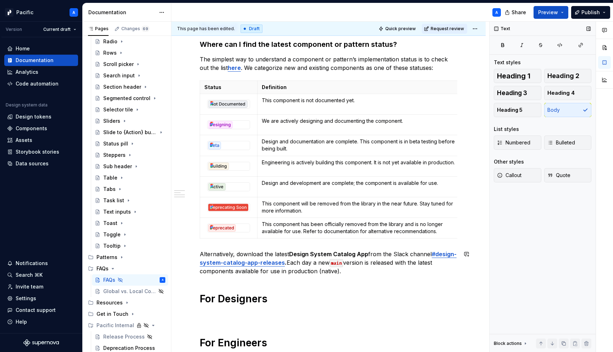
scroll to position [116, 0]
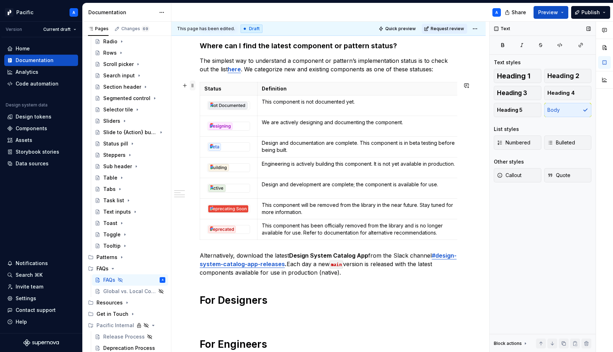
click at [193, 88] on span at bounding box center [193, 86] width 6 height 10
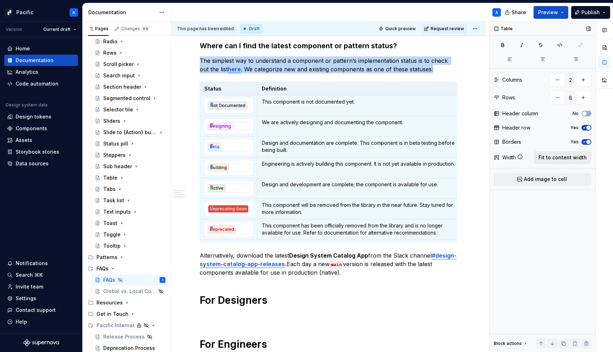
click at [562, 157] on span "Fit to content width" at bounding box center [563, 157] width 48 height 7
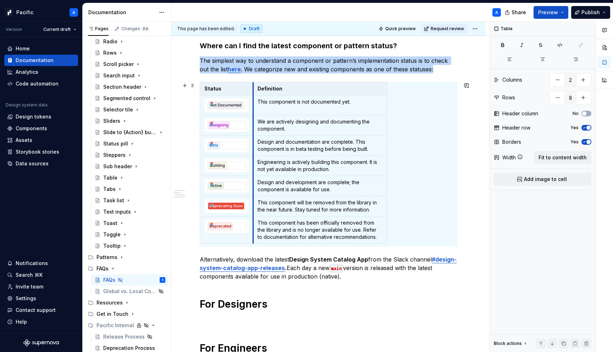
drag, startPoint x: 334, startPoint y: 95, endPoint x: 253, endPoint y: 106, distance: 81.6
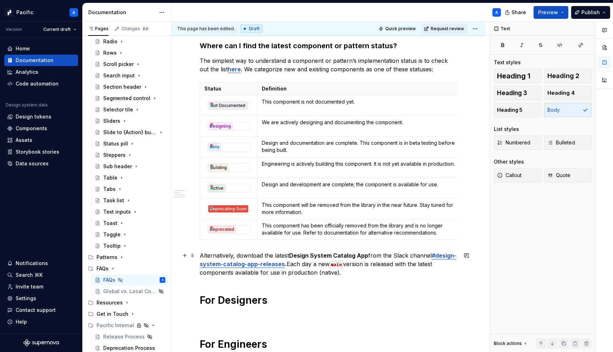
click at [370, 271] on p "Alternatively, download the latest Design System Catalog App from the Slack cha…" at bounding box center [329, 264] width 258 height 26
click at [298, 285] on div "General Where can I find the latest component or pattern status? The simplest w…" at bounding box center [329, 186] width 258 height 328
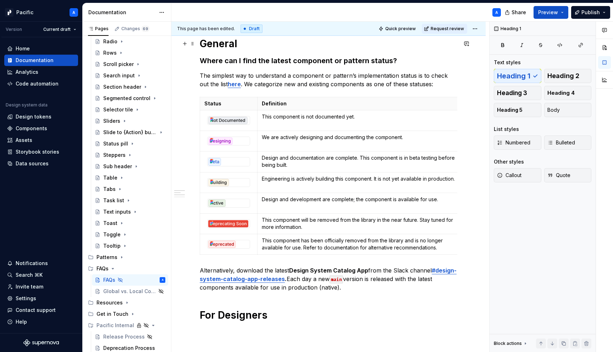
scroll to position [92, 0]
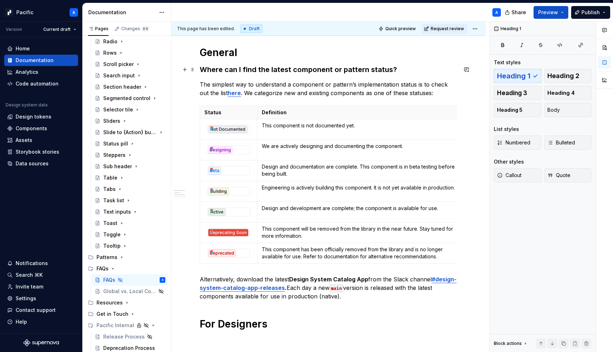
click at [198, 67] on div "General Where can I find the latest component or pattern status? The simplest w…" at bounding box center [328, 259] width 314 height 460
click at [231, 74] on h3 "Where can I find the latest component or pattern status?" at bounding box center [329, 70] width 258 height 10
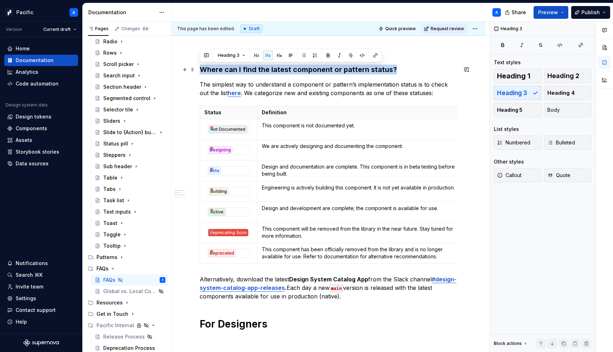
click at [231, 74] on h3 "Where can I find the latest component or pattern status?" at bounding box center [329, 70] width 258 height 10
copy h3 "Where can I find the latest component or pattern status?"
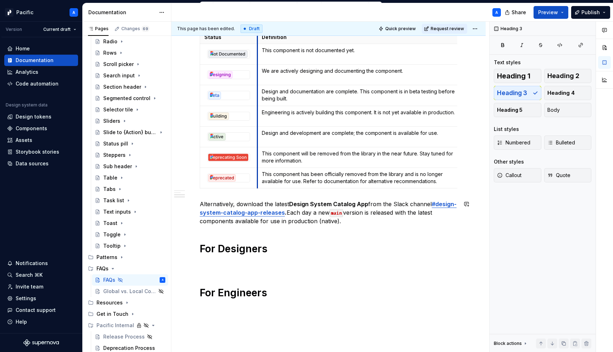
scroll to position [167, 0]
click at [376, 223] on p "Alternatively, download the latest Design System Catalog App from the Slack cha…" at bounding box center [329, 213] width 258 height 26
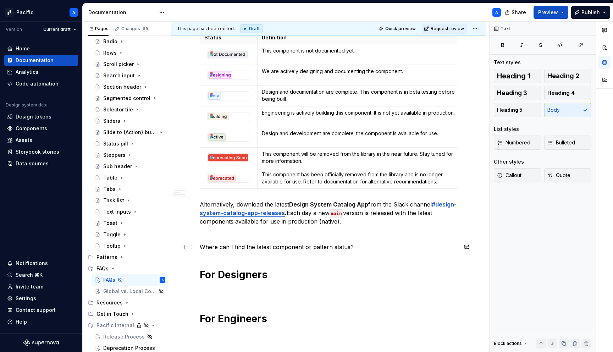
click at [319, 247] on p "Where can I find the latest component or pattern status?" at bounding box center [329, 247] width 258 height 9
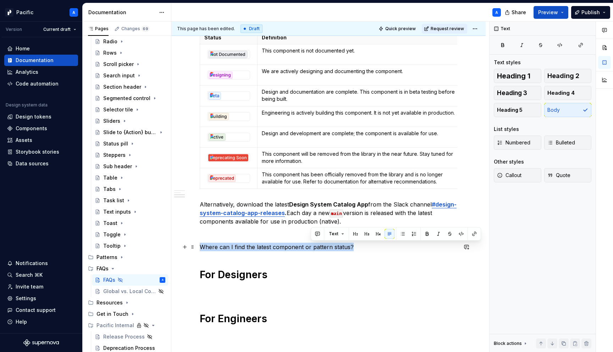
click at [319, 247] on p "Where can I find the latest component or pattern status?" at bounding box center [329, 247] width 258 height 9
click at [514, 93] on span "Heading 3" at bounding box center [512, 92] width 30 height 7
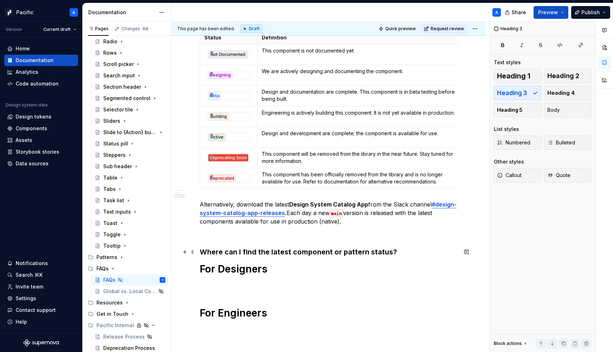
click at [413, 255] on h3 "Where can I find the latest component or pattern status?" at bounding box center [329, 252] width 258 height 10
click at [420, 250] on h3 "Where can I find the latest component or pattern status?" at bounding box center [329, 252] width 258 height 10
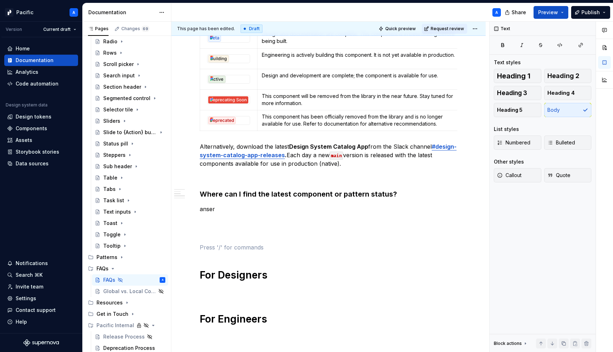
scroll to position [250, 0]
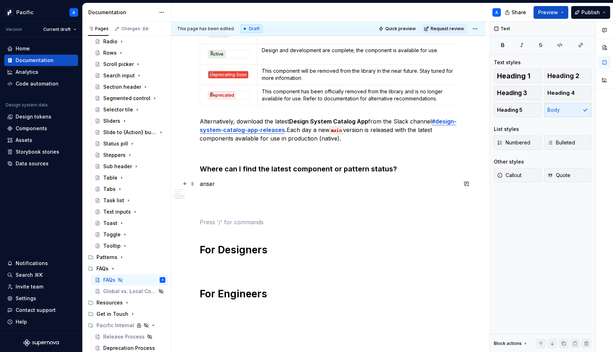
click at [219, 182] on p "anser" at bounding box center [329, 184] width 258 height 9
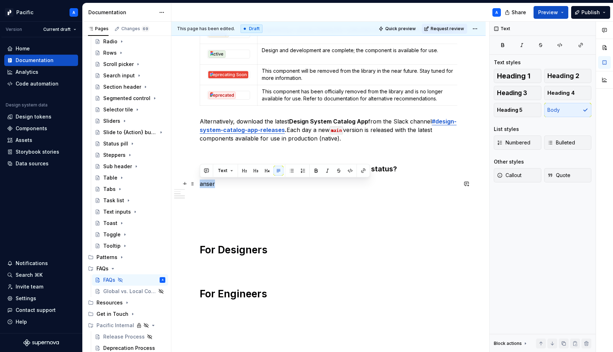
click at [219, 182] on p "anser" at bounding box center [329, 184] width 258 height 9
click at [211, 186] on p "Ansswer" at bounding box center [329, 184] width 258 height 9
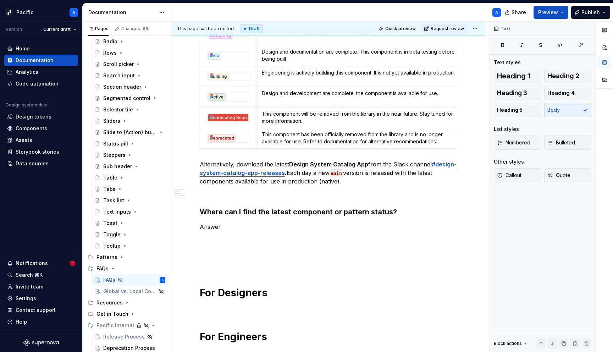
scroll to position [193, 0]
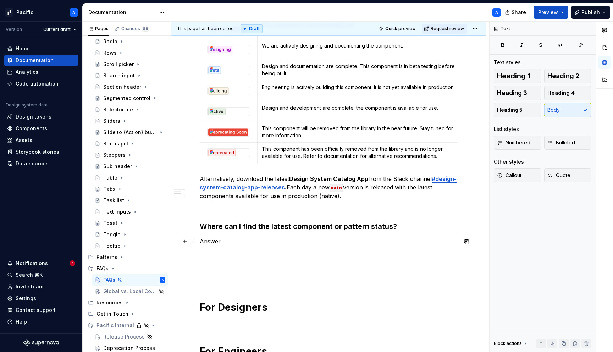
click at [219, 237] on p "Answer" at bounding box center [329, 241] width 258 height 9
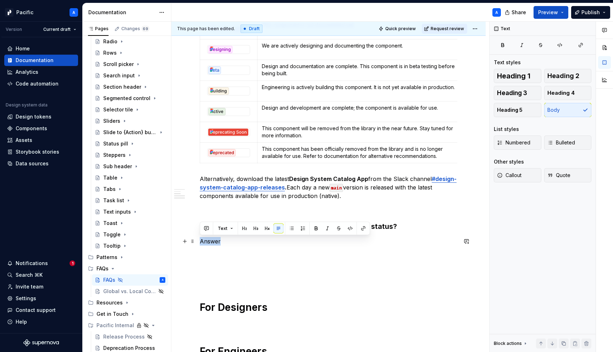
click at [219, 237] on p "Answer" at bounding box center [329, 241] width 258 height 9
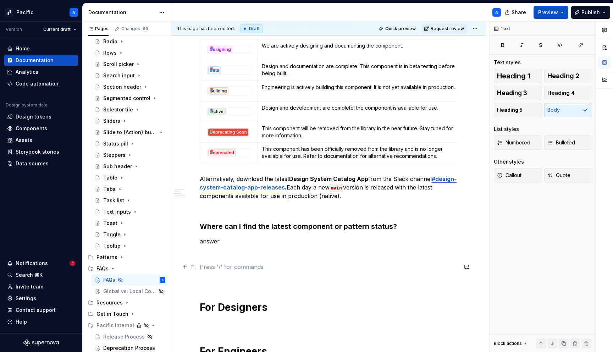
click at [219, 265] on p at bounding box center [329, 267] width 258 height 9
